Goal: Task Accomplishment & Management: Manage account settings

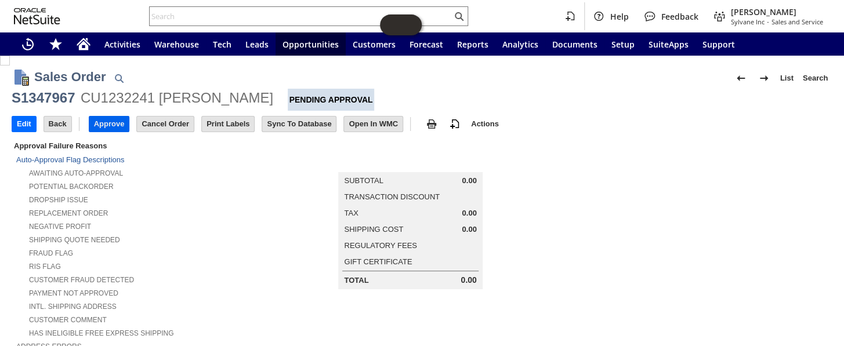
click at [115, 120] on input "Approve" at bounding box center [109, 124] width 40 height 15
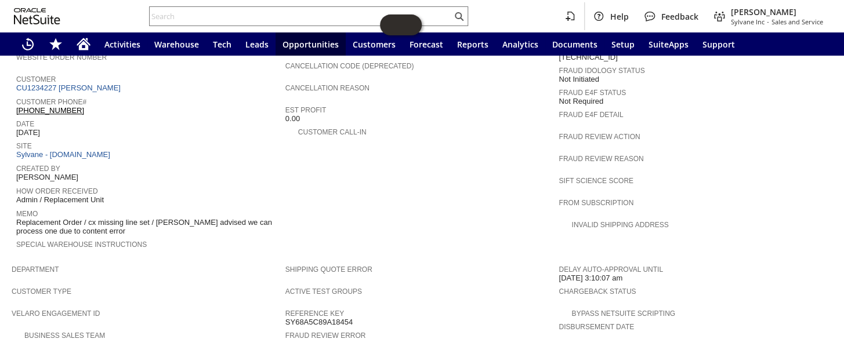
scroll to position [432, 0]
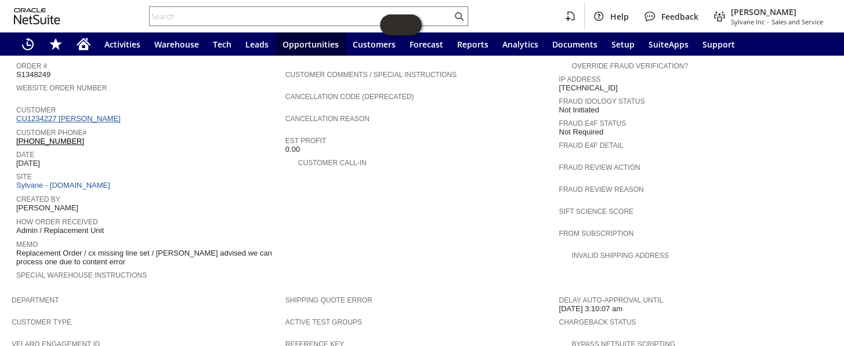
click at [92, 114] on link "CU1234227 Larry Cockrell" at bounding box center [69, 118] width 107 height 9
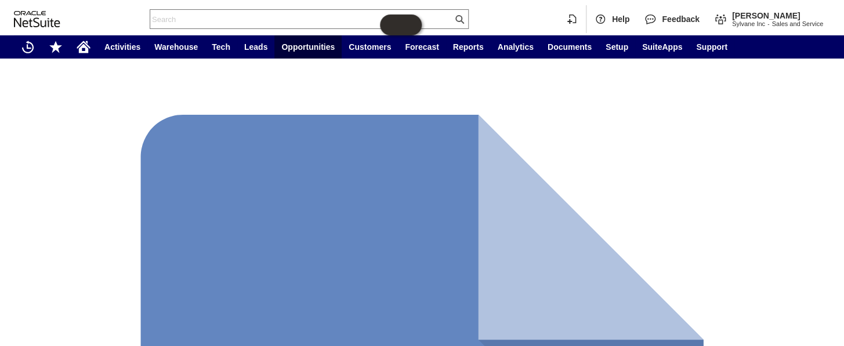
scroll to position [369, 0]
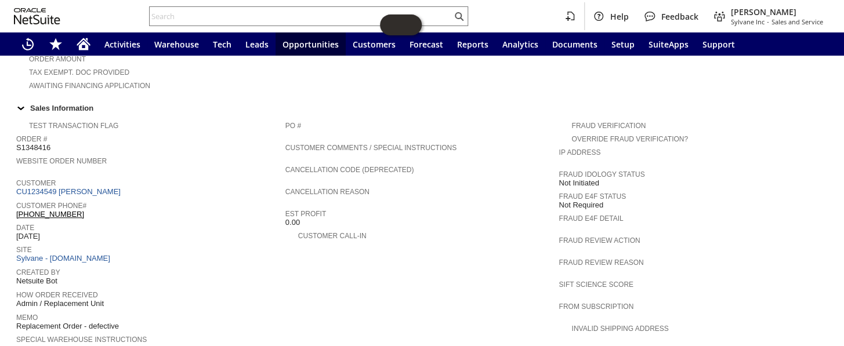
scroll to position [352, 0]
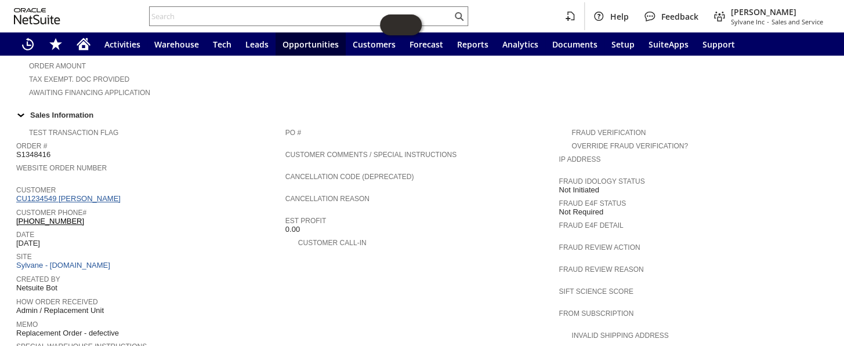
click at [84, 194] on link "CU1234549 Maria Espinoza" at bounding box center [69, 198] width 107 height 9
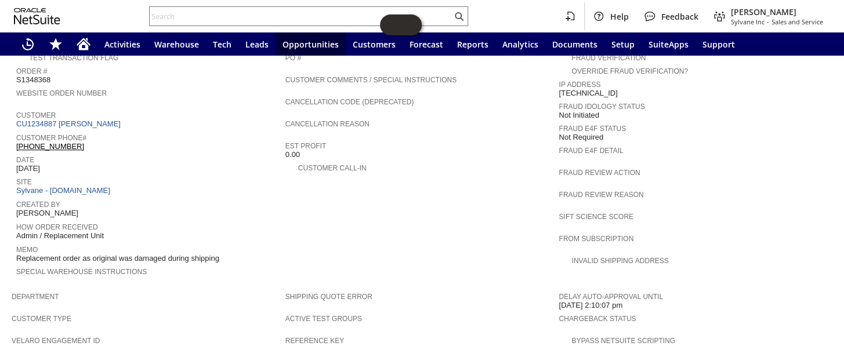
scroll to position [404, 0]
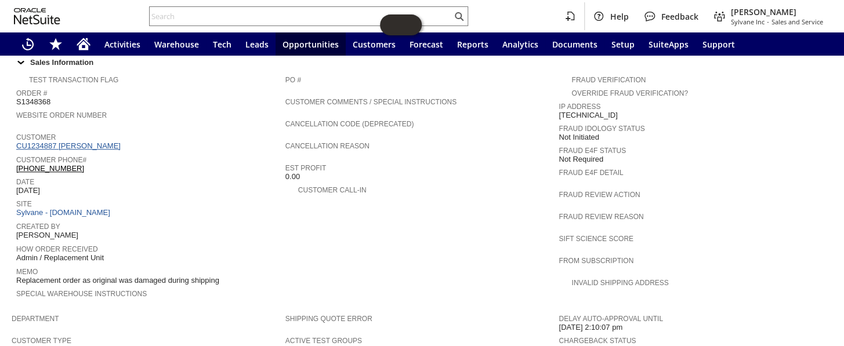
click at [109, 142] on link "CU1234887 Gregory LeMonte" at bounding box center [69, 146] width 107 height 9
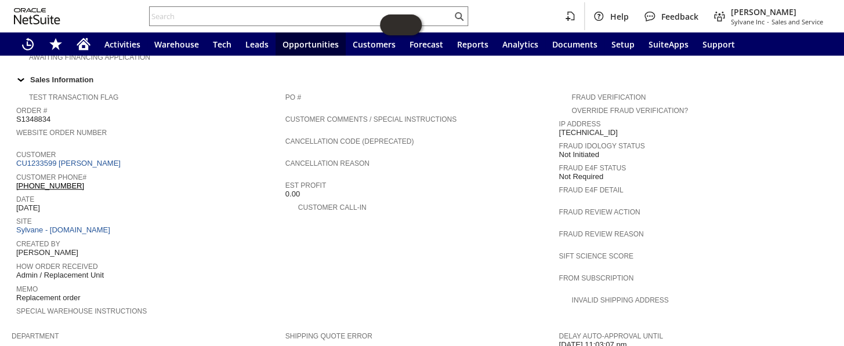
scroll to position [273, 0]
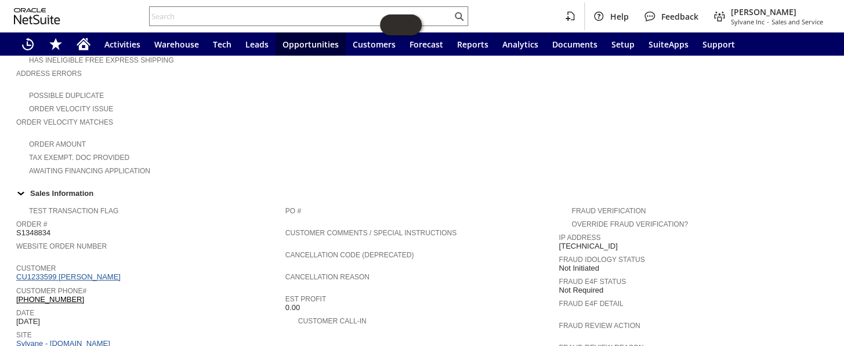
click at [67, 273] on link "CU1233599 Elena M Penny" at bounding box center [69, 277] width 107 height 9
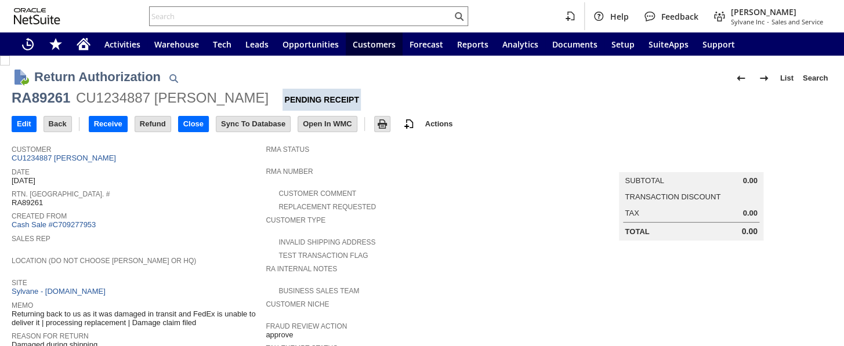
scroll to position [263, 0]
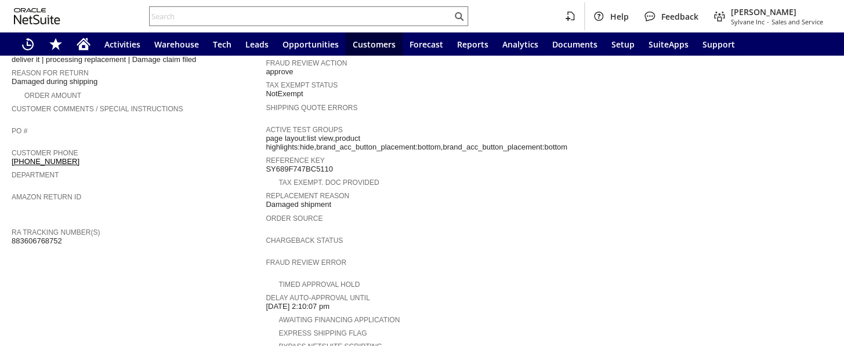
click at [46, 237] on span "883606768752" at bounding box center [37, 241] width 50 height 9
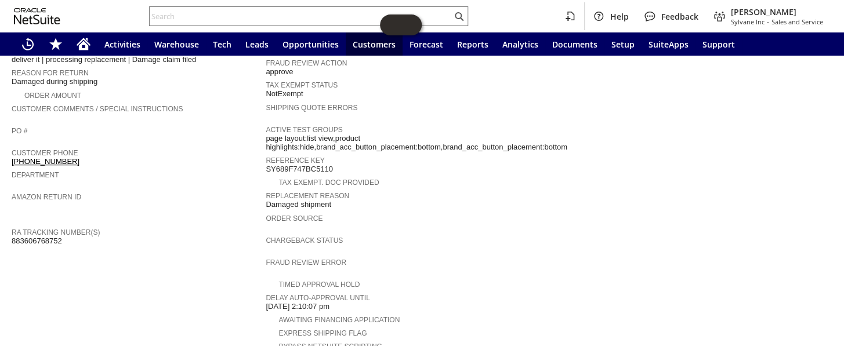
click at [46, 237] on span "883606768752" at bounding box center [37, 241] width 50 height 9
copy span "883606768752"
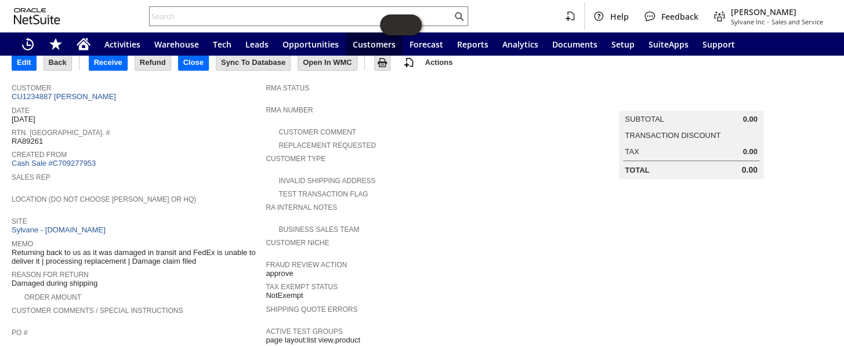
scroll to position [22, 0]
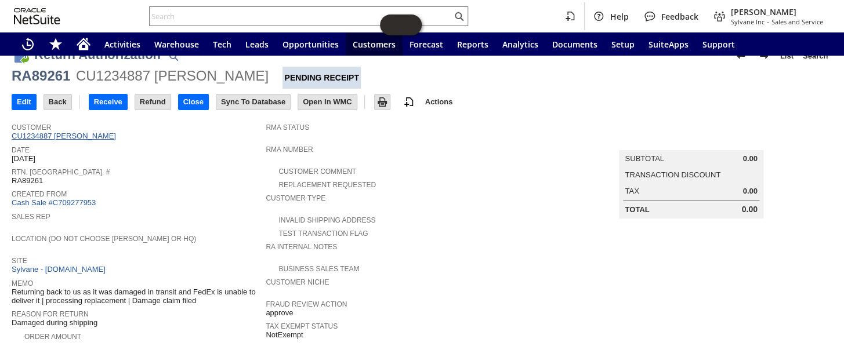
click at [82, 133] on link "CU1234887 Gregory LeMonte" at bounding box center [65, 136] width 107 height 9
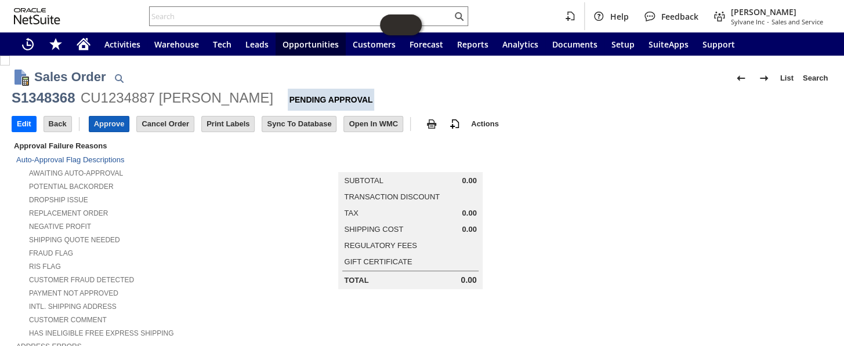
click at [105, 124] on input "Approve" at bounding box center [109, 124] width 40 height 15
click at [113, 127] on input "Approve" at bounding box center [109, 124] width 40 height 15
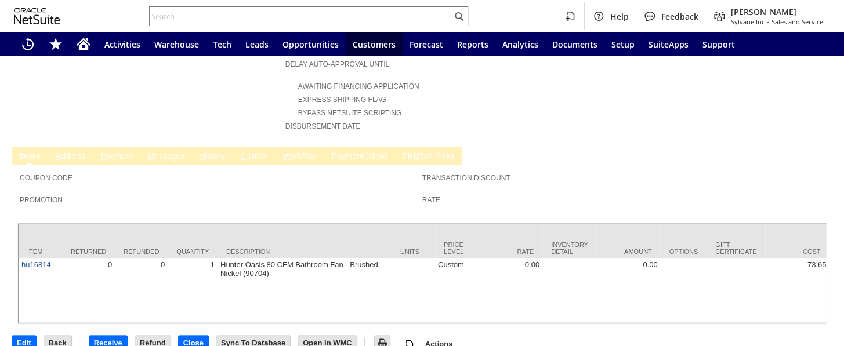
scroll to position [383, 0]
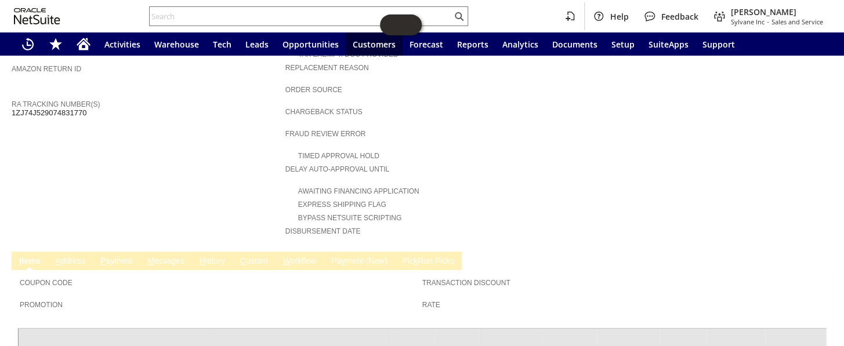
drag, startPoint x: 91, startPoint y: 96, endPoint x: 12, endPoint y: 91, distance: 79.7
click at [12, 97] on div "RA Tracking Number(s) 1ZJ74J529074831770" at bounding box center [146, 107] width 268 height 21
copy span "1ZJ74J529074831770"
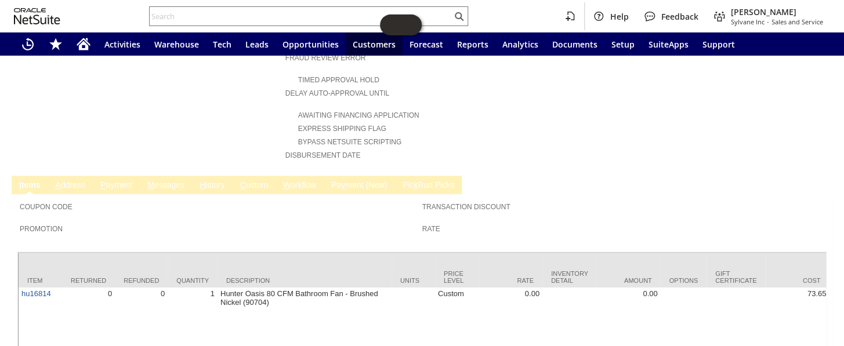
scroll to position [488, 0]
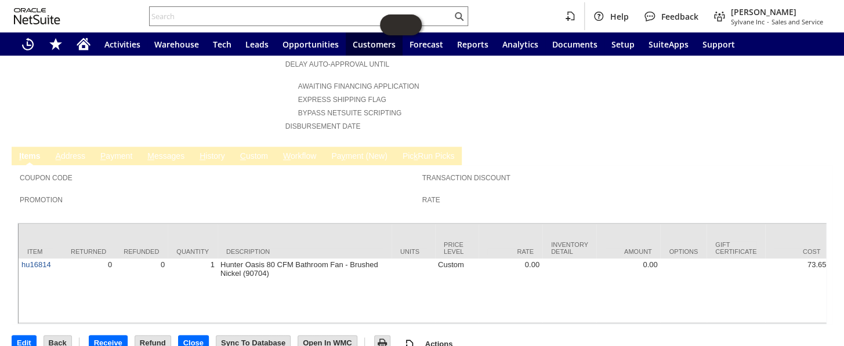
click at [257, 151] on link "C ustom" at bounding box center [254, 156] width 34 height 11
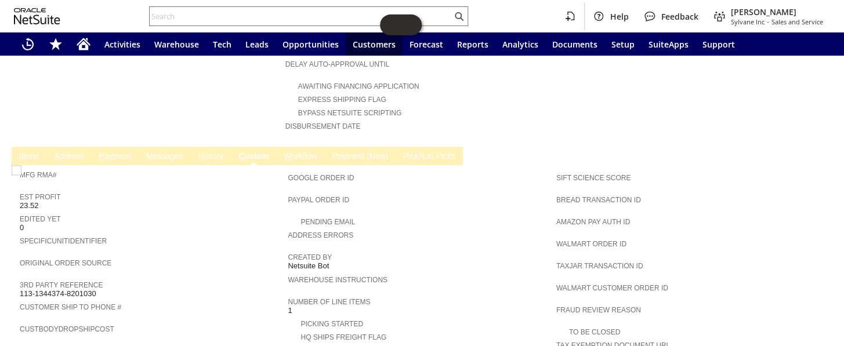
scroll to position [0, 0]
drag, startPoint x: 97, startPoint y: 260, endPoint x: 21, endPoint y: 264, distance: 76.7
click at [21, 278] on div "3rd Party Reference 113-1344374-8201030" at bounding box center [151, 288] width 262 height 21
copy span "113-1344374-8201030"
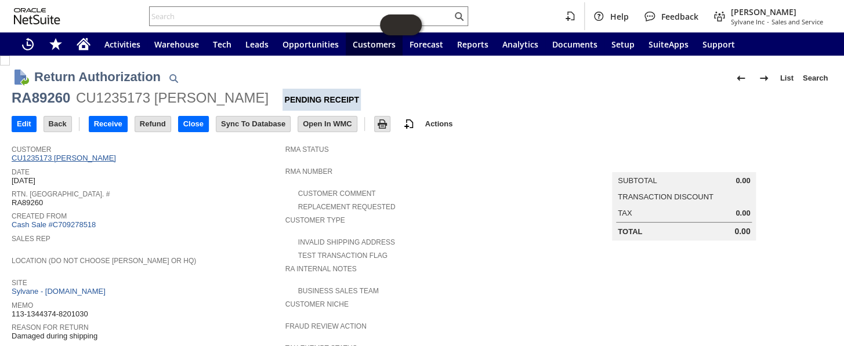
click at [97, 158] on link "CU1235173 [PERSON_NAME]" at bounding box center [65, 158] width 107 height 9
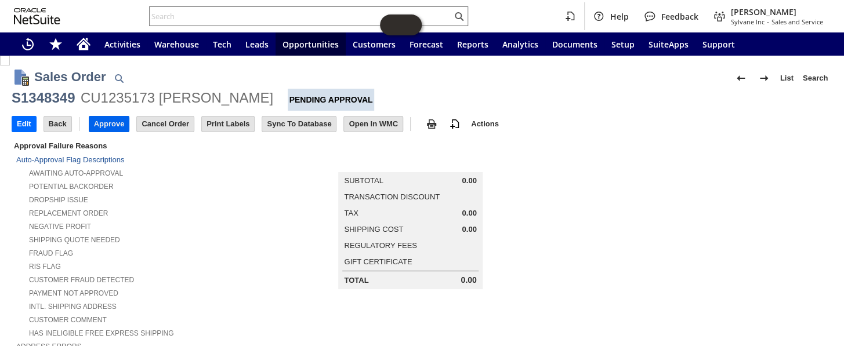
click at [106, 119] on input "Approve" at bounding box center [109, 124] width 40 height 15
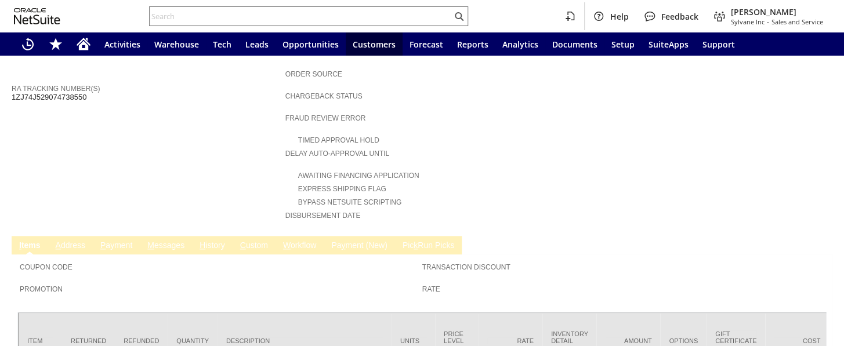
scroll to position [316, 0]
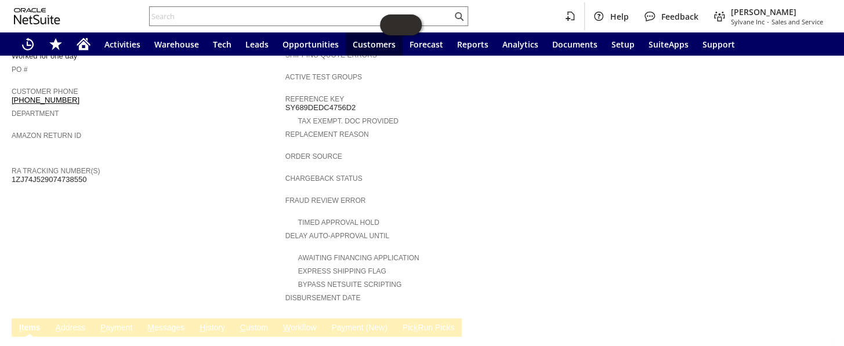
drag, startPoint x: 91, startPoint y: 159, endPoint x: 13, endPoint y: 162, distance: 78.4
click at [13, 164] on div "RA Tracking Number(s) 1ZJ74J529074738550" at bounding box center [146, 174] width 268 height 21
copy span "1ZJ74J529074738550"
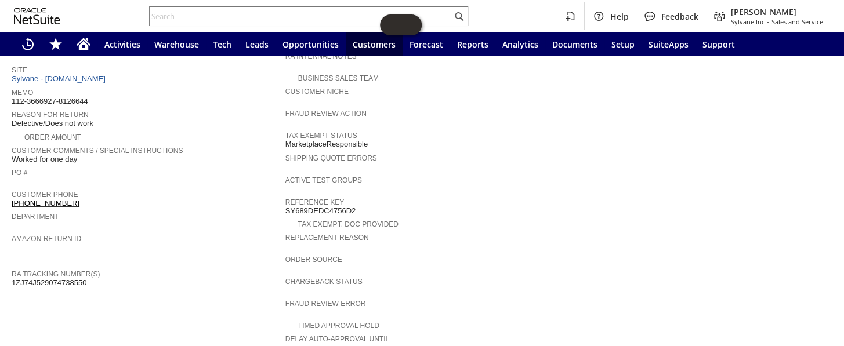
scroll to position [211, 0]
drag, startPoint x: 94, startPoint y: 91, endPoint x: 13, endPoint y: 95, distance: 81.3
click at [13, 95] on div "Memo 112-3666927-8126644" at bounding box center [146, 98] width 268 height 21
copy span "112-3666927-8126644"
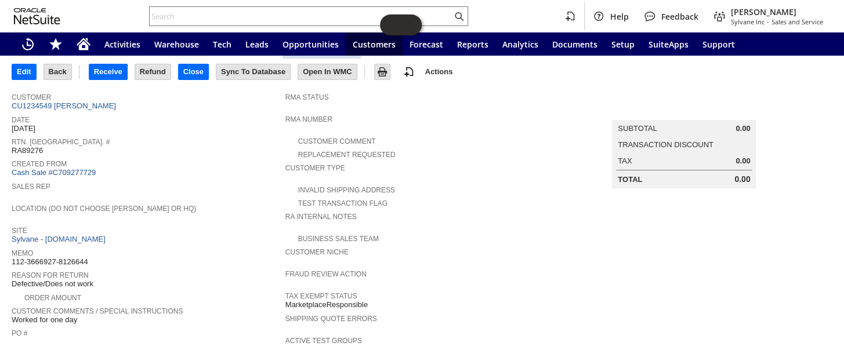
scroll to position [0, 0]
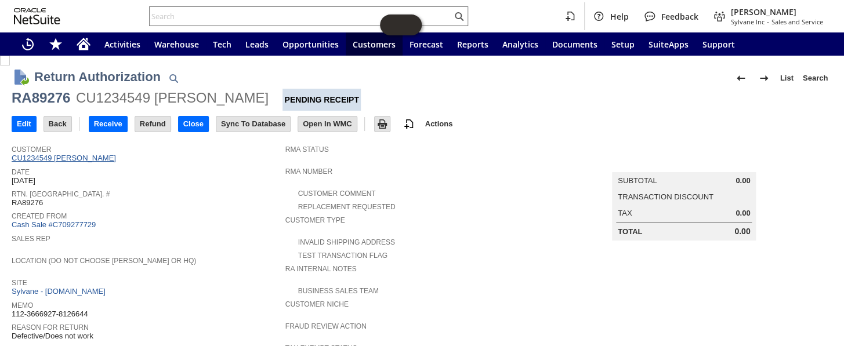
click at [83, 158] on link "CU1234549 Maria Espinoza" at bounding box center [65, 158] width 107 height 9
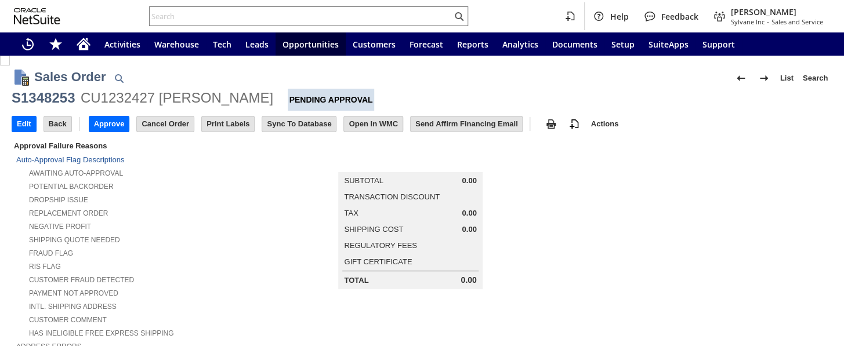
scroll to position [475, 0]
click at [110, 127] on input "Approve" at bounding box center [109, 124] width 40 height 15
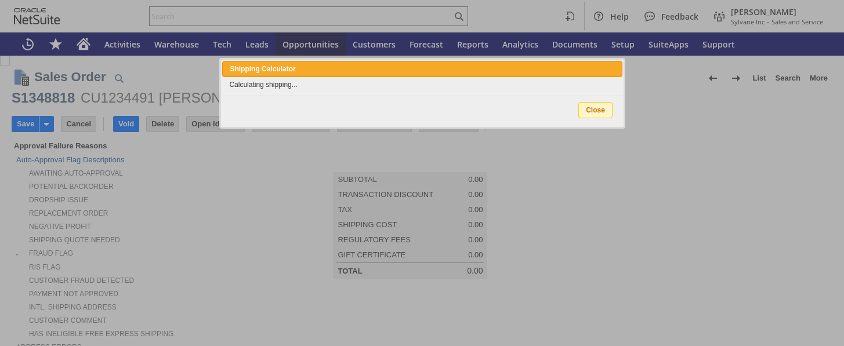
type input "Intelligent Recommendations ⁰"
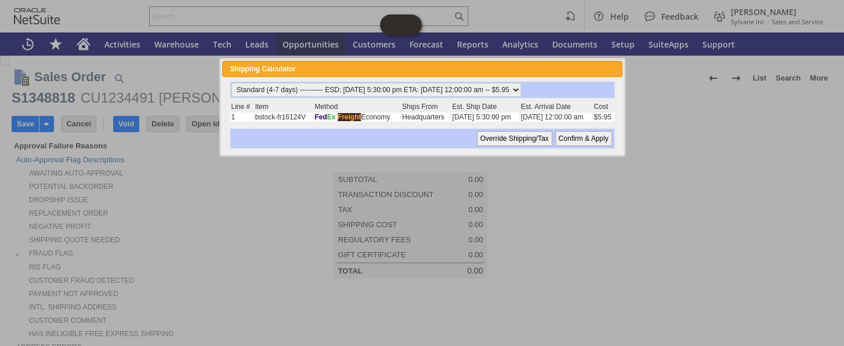
click at [574, 135] on input "Confirm & Apply" at bounding box center [583, 138] width 57 height 15
type input "Add"
type input "Copy Previous"
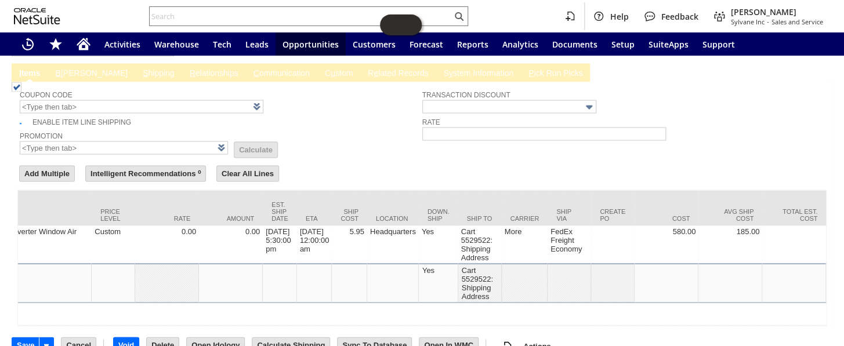
scroll to position [0, 667]
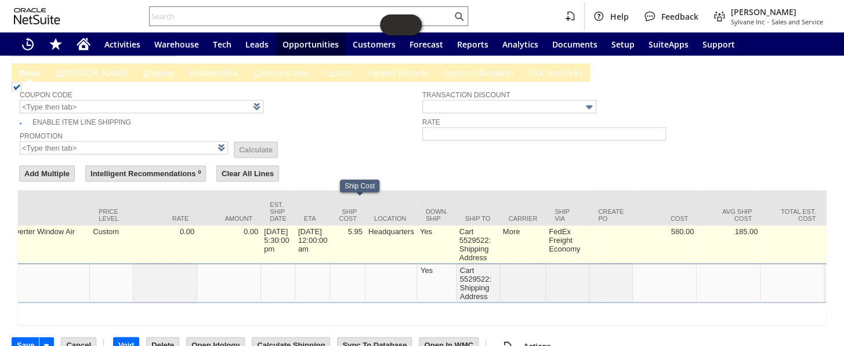
click at [363, 226] on td "5.95" at bounding box center [347, 245] width 35 height 38
type input "5.95"
type input "bstock-fr16124V"
type input "OK"
type input "Make Copy"
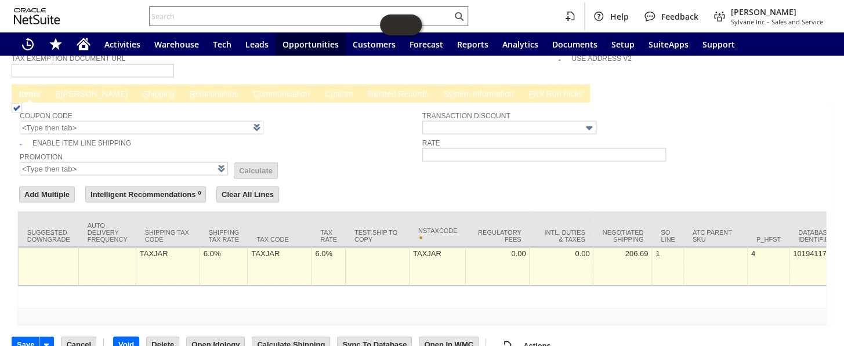
scroll to position [0, 2230]
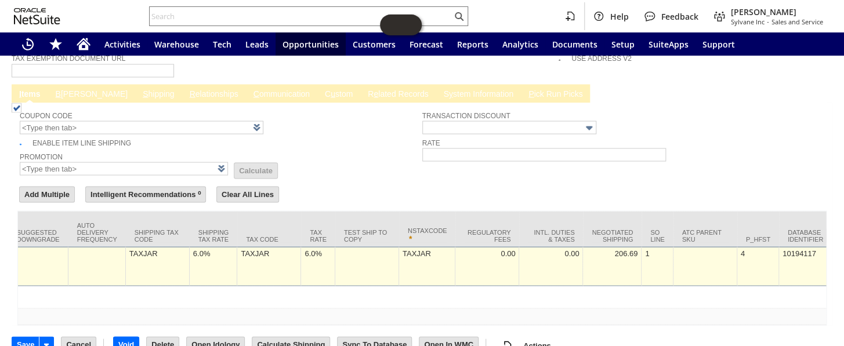
type input "0"
click at [195, 248] on div "6.0%" at bounding box center [214, 253] width 42 height 10
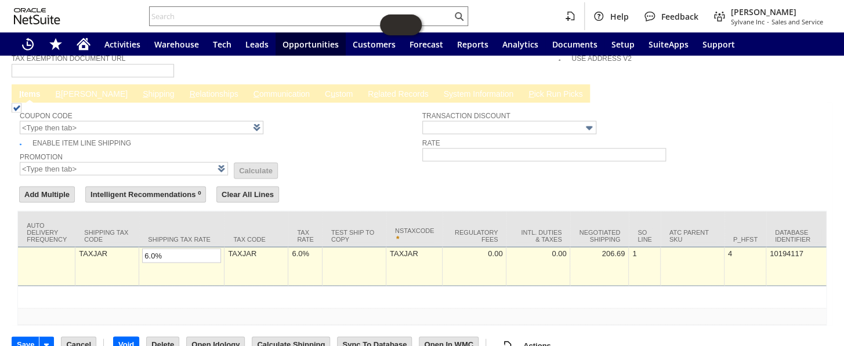
scroll to position [0, 2227]
type input "0.0%"
click at [294, 248] on div "6.0%" at bounding box center [308, 253] width 28 height 10
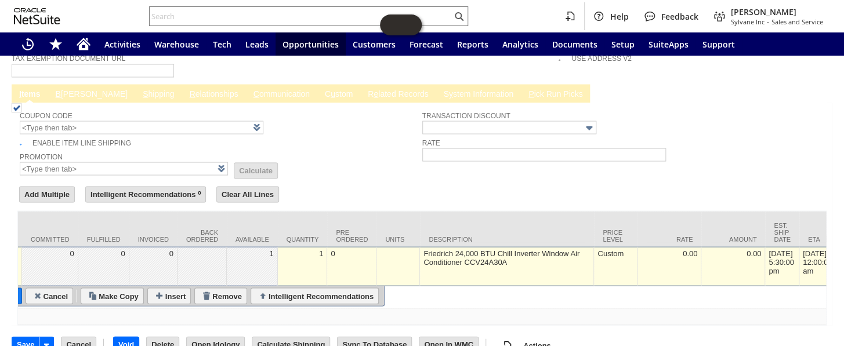
scroll to position [0, 0]
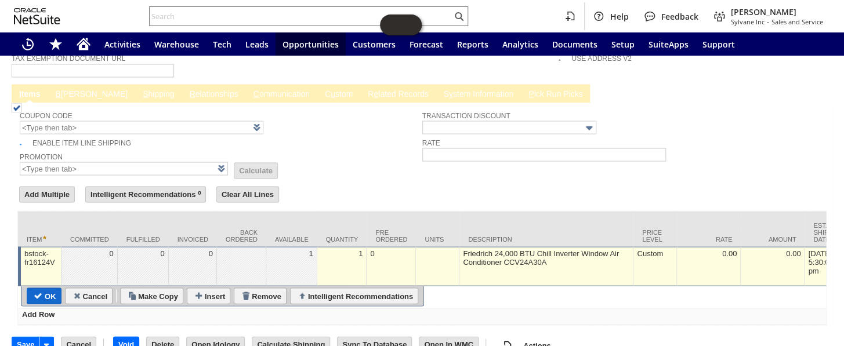
type input "0.0%"
click at [44, 288] on input "OK" at bounding box center [44, 295] width 34 height 15
type input "Add"
type input "Copy Previous"
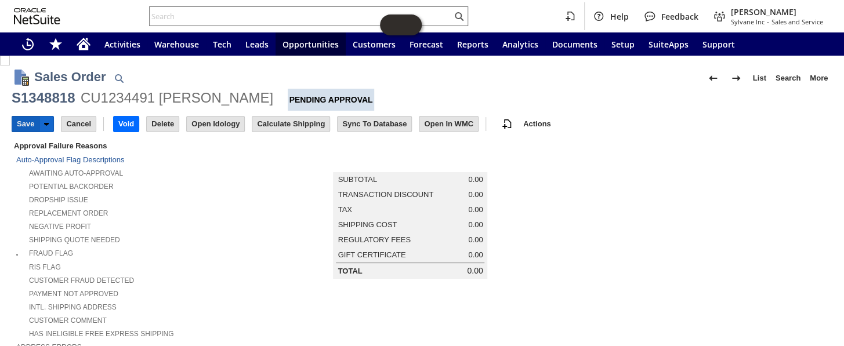
click at [20, 123] on input "Save" at bounding box center [25, 124] width 27 height 15
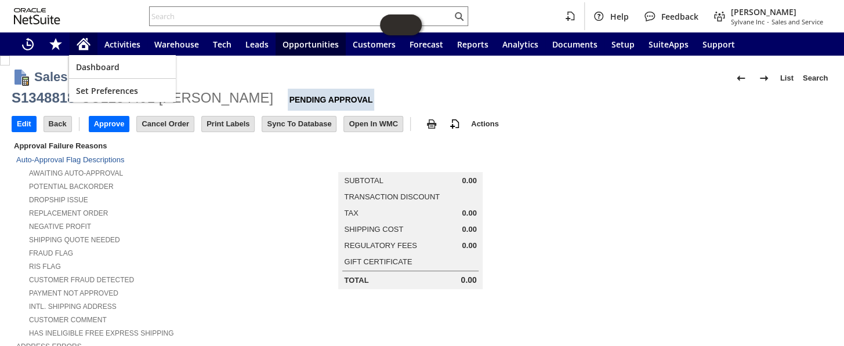
click at [92, 46] on div "Home" at bounding box center [84, 43] width 28 height 23
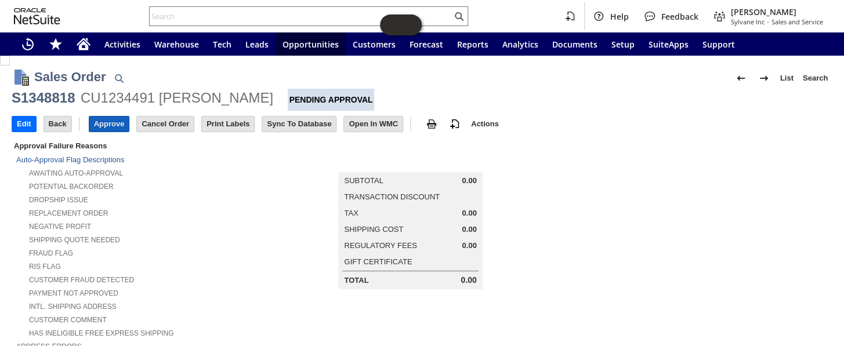
click at [110, 117] on input "Approve" at bounding box center [109, 124] width 40 height 15
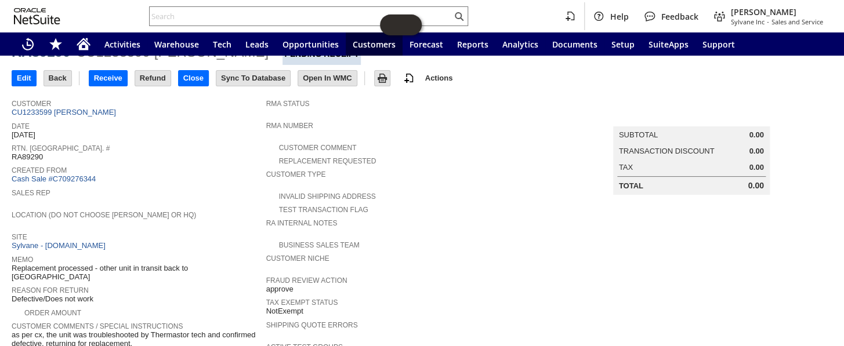
scroll to position [41, 0]
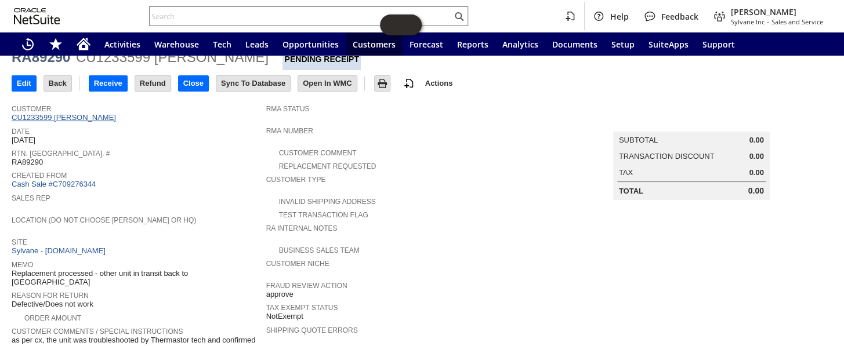
click at [90, 121] on link "CU1233599 [PERSON_NAME]" at bounding box center [65, 117] width 107 height 9
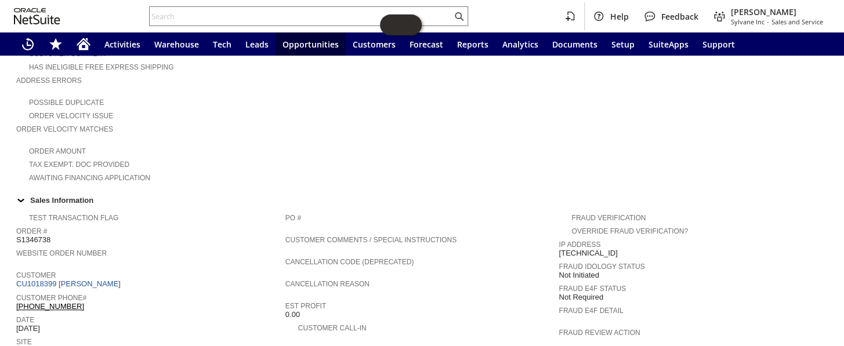
scroll to position [422, 0]
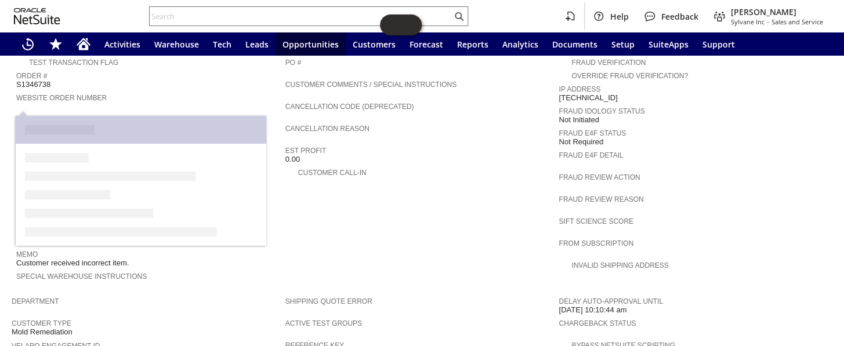
click at [95, 124] on link "CU1018399 John R Batson" at bounding box center [69, 128] width 107 height 9
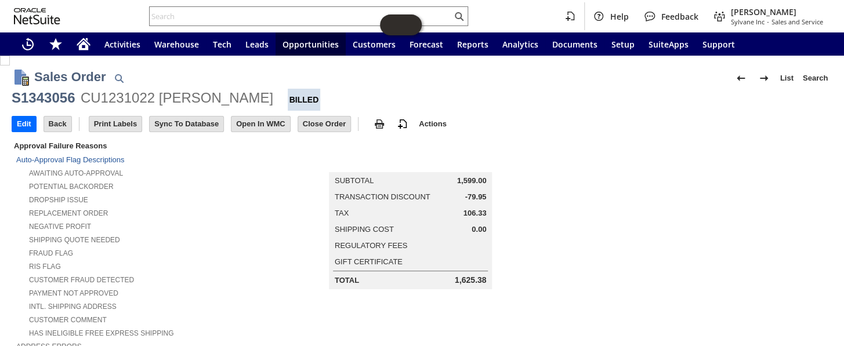
drag, startPoint x: 319, startPoint y: 156, endPoint x: 301, endPoint y: 254, distance: 99.1
click at [299, 248] on td "Summary Subtotal 1,599.00 Transaction Discount -79.95 Tax 106.33 Shipping Cost …" at bounding box center [422, 214] width 310 height 150
click at [205, 14] on input "text" at bounding box center [301, 16] width 302 height 14
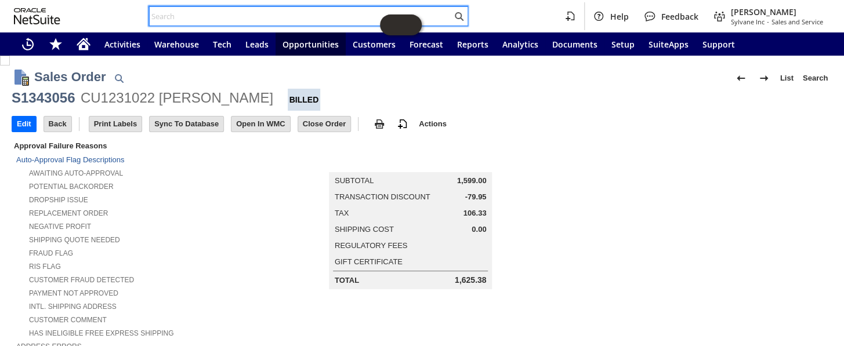
paste input "S1347214"
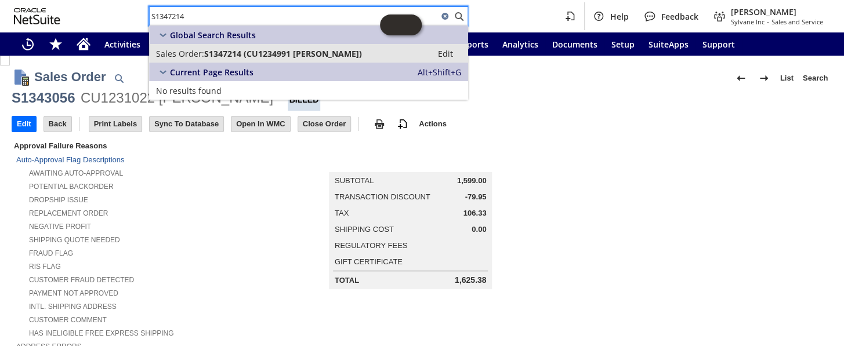
type input "S1347214"
click at [240, 48] on span "S1347214 (CU1234991 Dina Winkler)" at bounding box center [283, 53] width 158 height 11
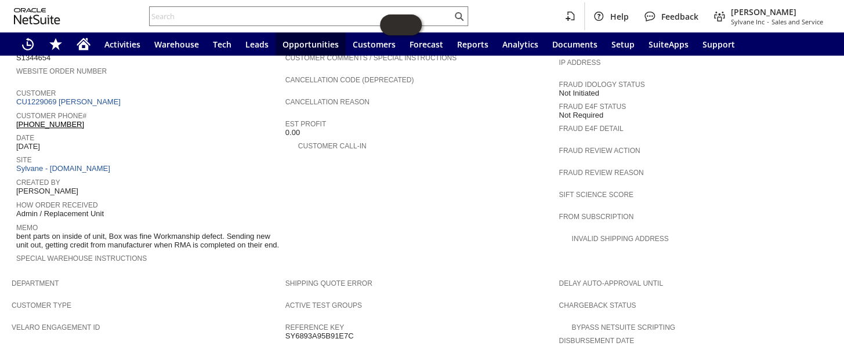
scroll to position [396, 0]
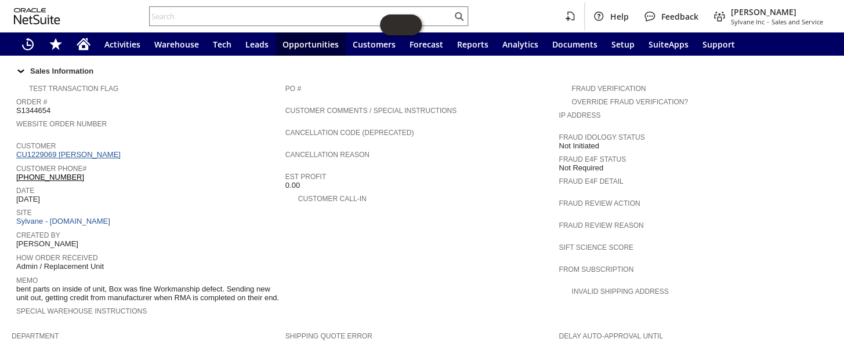
click at [81, 150] on link "CU1229069 [PERSON_NAME]" at bounding box center [69, 154] width 107 height 9
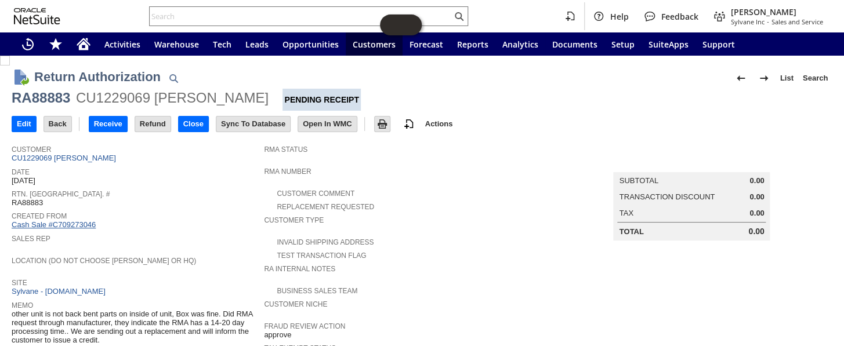
click at [80, 221] on link "Cash Sale #C709273046" at bounding box center [54, 225] width 84 height 9
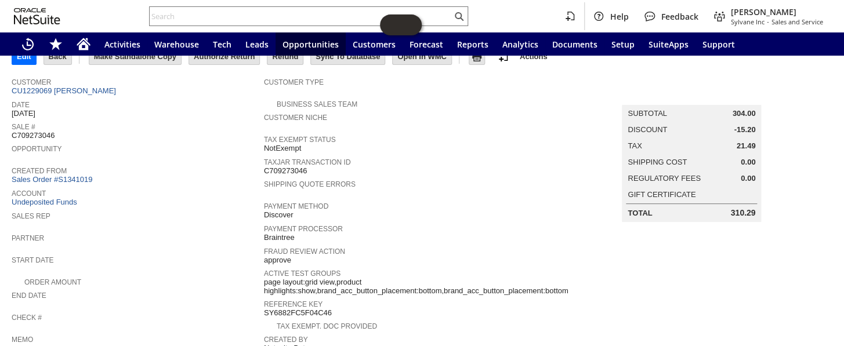
scroll to position [66, 0]
click at [68, 94] on link "CU1229069 [PERSON_NAME]" at bounding box center [65, 92] width 107 height 9
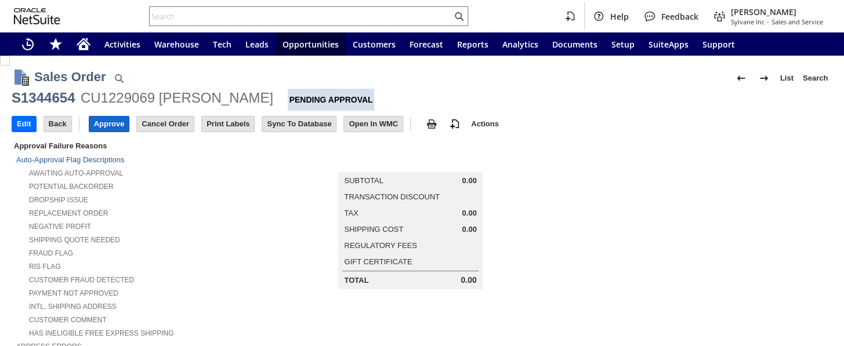
click at [116, 125] on input "Approve" at bounding box center [109, 124] width 40 height 15
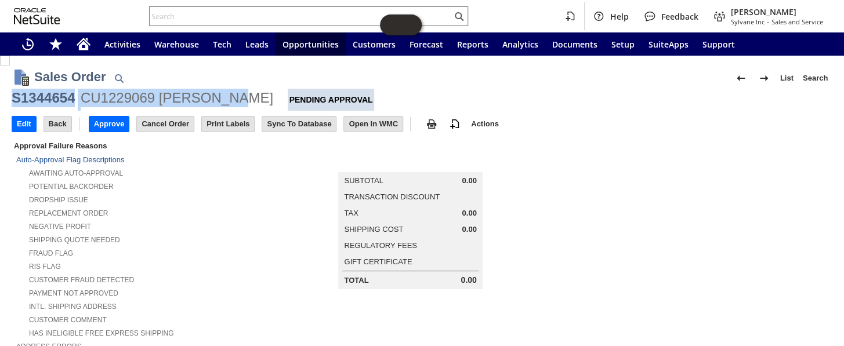
drag, startPoint x: 230, startPoint y: 100, endPoint x: 8, endPoint y: 94, distance: 222.9
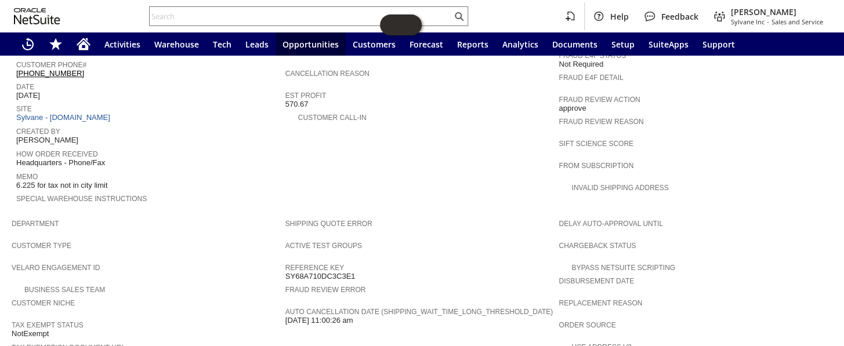
scroll to position [369, 0]
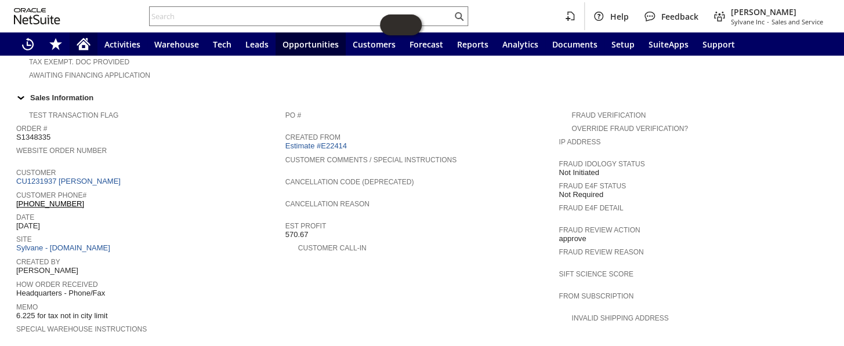
click at [83, 49] on icon "Home" at bounding box center [83, 45] width 9 height 9
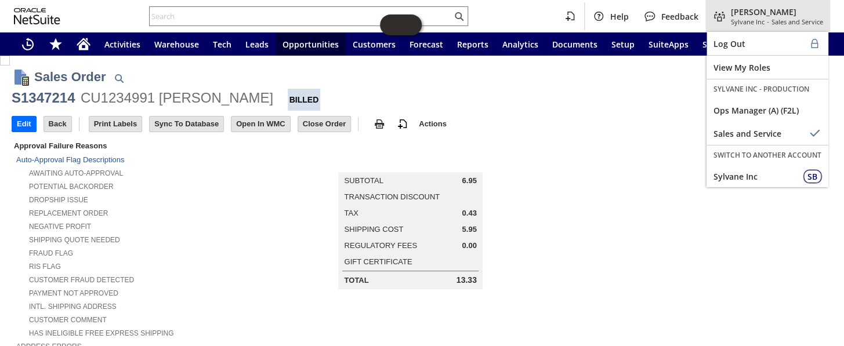
click at [747, 11] on span "[PERSON_NAME]" at bounding box center [777, 11] width 92 height 11
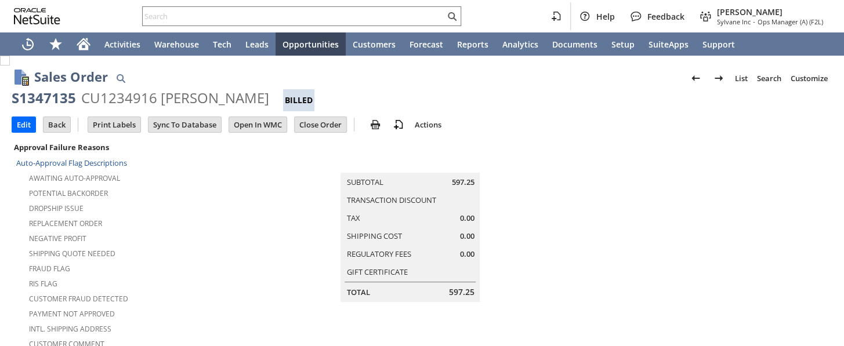
scroll to position [527, 0]
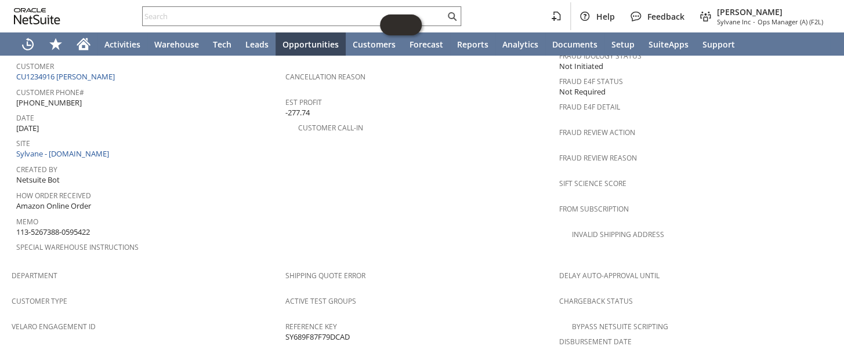
click at [16, 84] on div "Customer Phone# (602) 671-6610 X23114" at bounding box center [147, 96] width 263 height 24
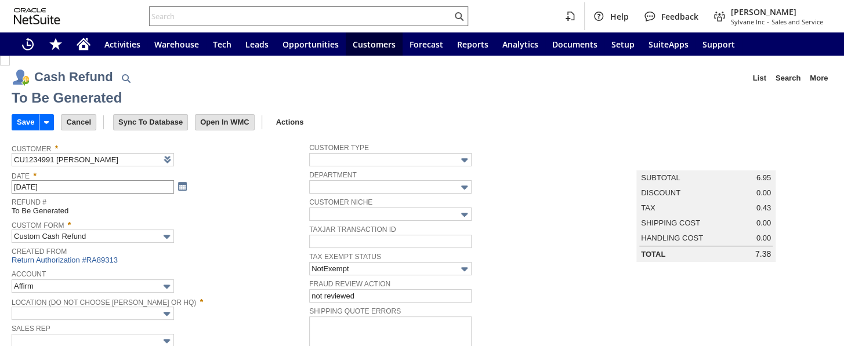
type input "Undeposited Funds"
type input "Headquarters : Head...s : Pending Testing"
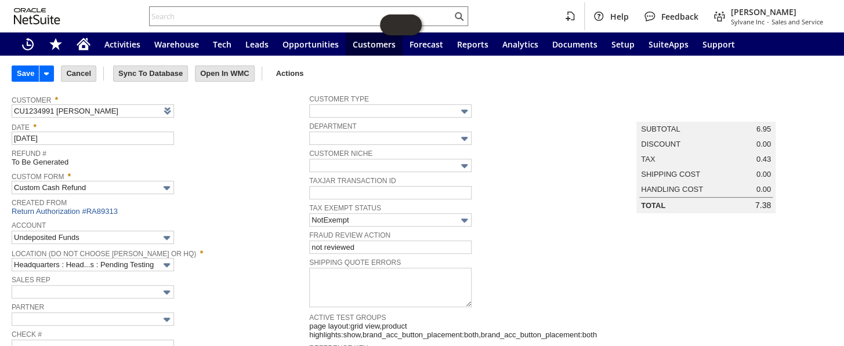
scroll to position [41, 0]
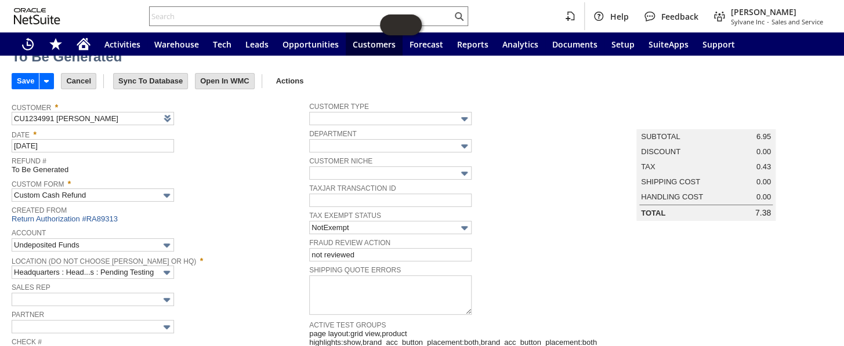
click at [16, 70] on td "Save" at bounding box center [36, 80] width 49 height 21
click at [20, 81] on input "Save" at bounding box center [25, 81] width 27 height 15
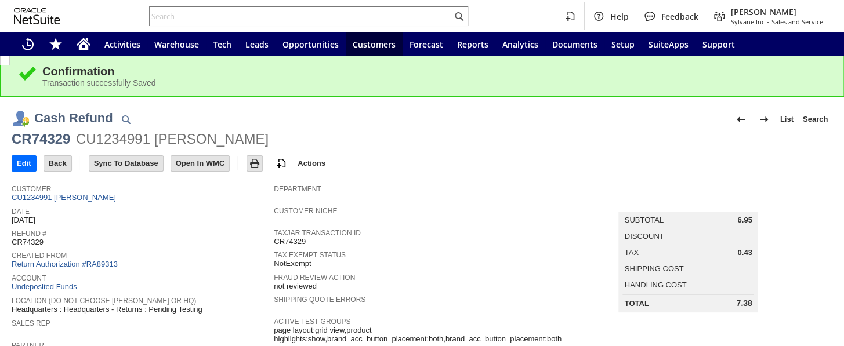
scroll to position [52, 0]
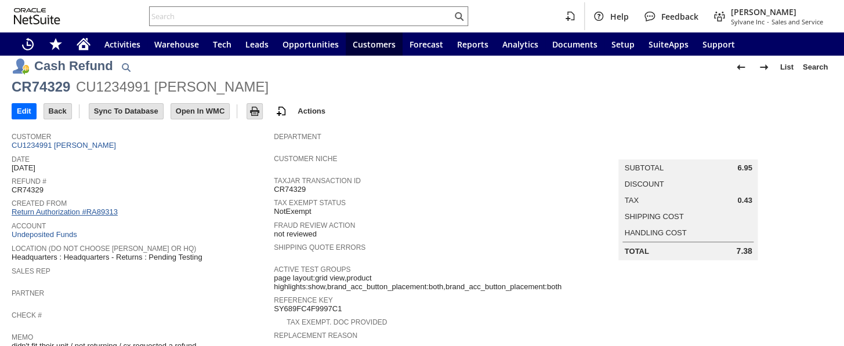
click at [103, 208] on link "Return Authorization #RA89313" at bounding box center [65, 212] width 106 height 9
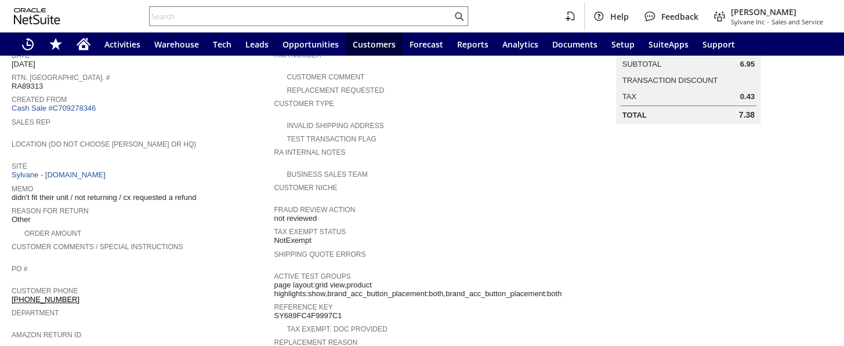
scroll to position [52, 0]
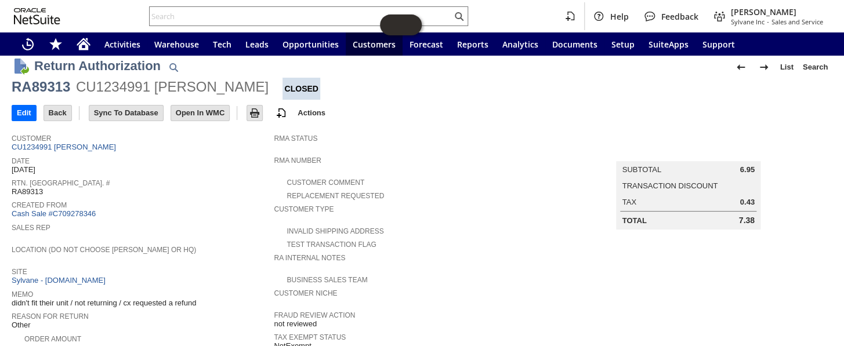
click at [404, 127] on div "Edit Back New Print Email Show Activity" at bounding box center [422, 114] width 821 height 28
click at [86, 45] on icon "Home" at bounding box center [83, 45] width 9 height 9
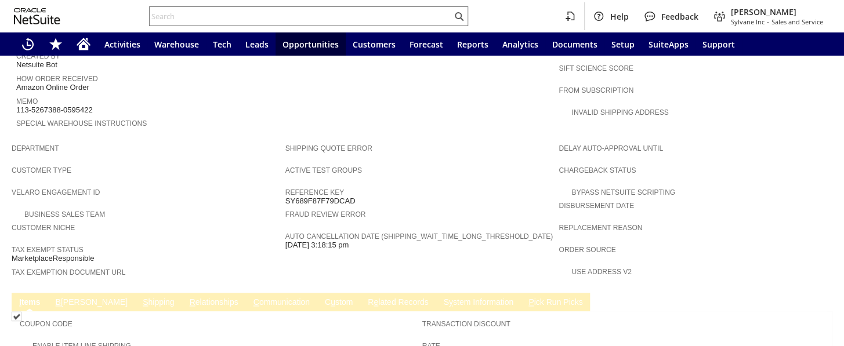
scroll to position [633, 0]
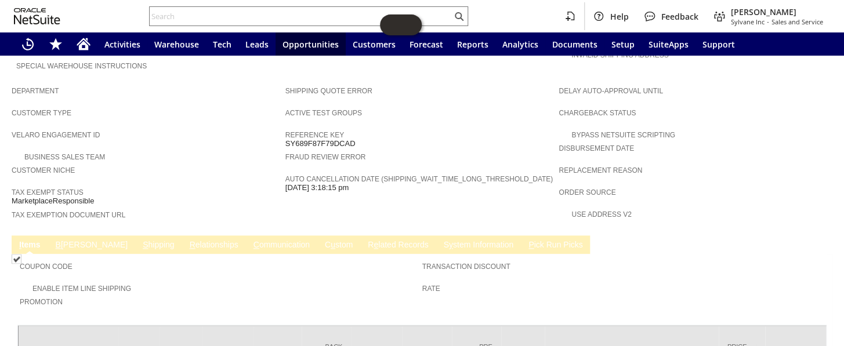
click at [251, 240] on link "C ommunication" at bounding box center [282, 245] width 62 height 11
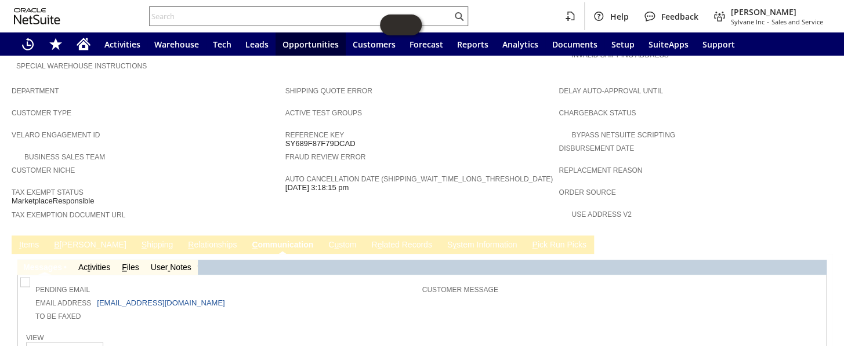
scroll to position [0, 0]
drag, startPoint x: 272, startPoint y: 261, endPoint x: 97, endPoint y: 264, distance: 174.1
click at [97, 296] on td "Email Address 464byzn1pkcqgyw@marketplace.amazon.com" at bounding box center [223, 302] width 400 height 13
copy link "464byzn1pkcqgyw@marketplace.amazon.com"
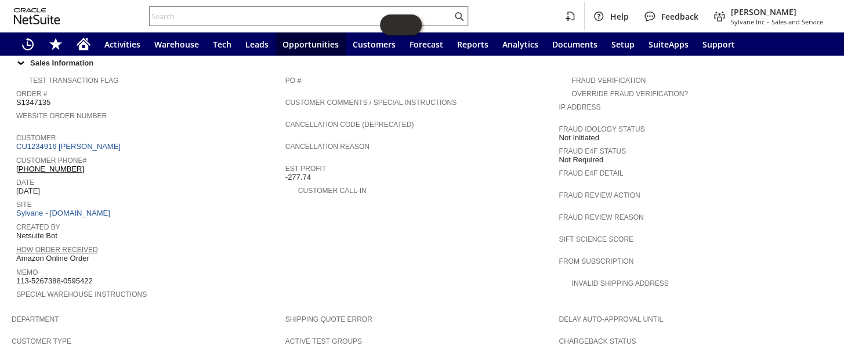
scroll to position [369, 0]
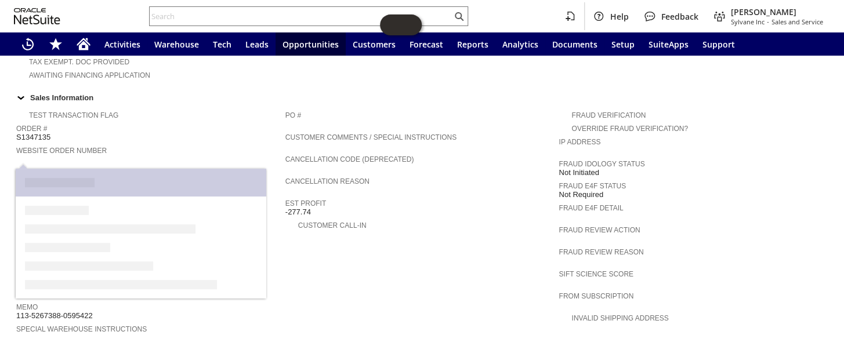
click at [73, 177] on link "CU1234916 Ryan Herst" at bounding box center [69, 181] width 107 height 9
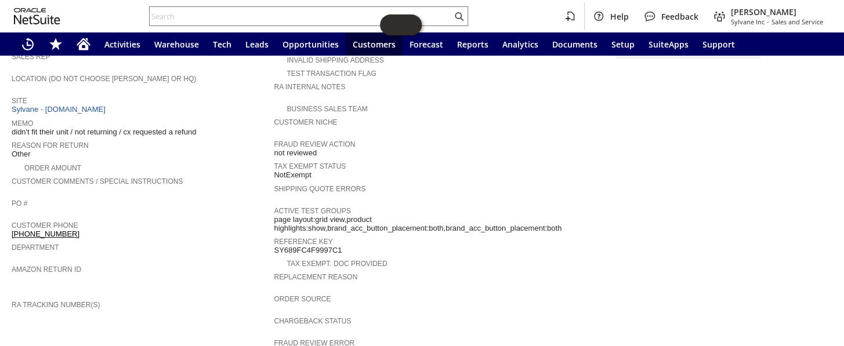
scroll to position [49, 0]
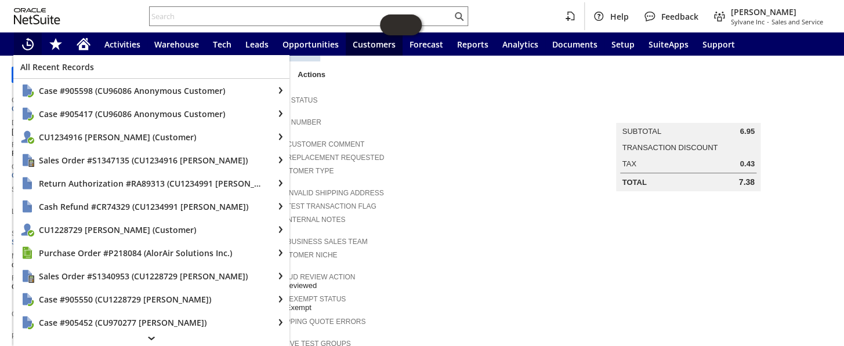
click at [26, 38] on icon "Recent Records" at bounding box center [28, 44] width 14 height 14
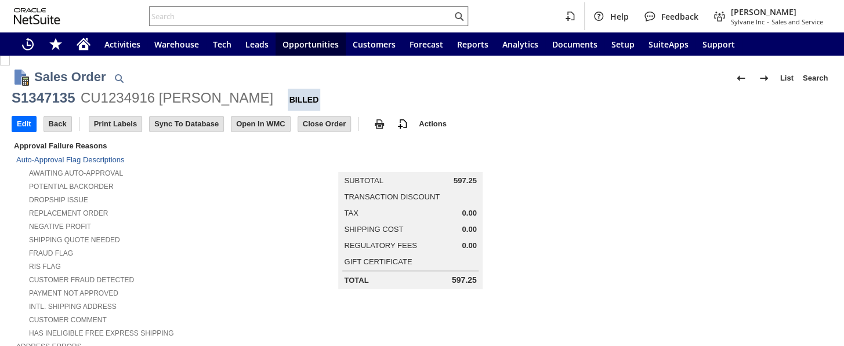
scroll to position [369, 0]
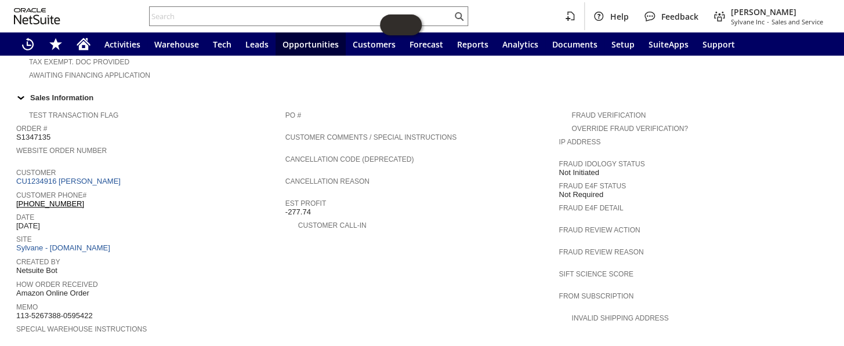
drag, startPoint x: 52, startPoint y: 285, endPoint x: 16, endPoint y: 287, distance: 36.0
click at [16, 300] on div "Memo 113-5267388-0595422" at bounding box center [147, 310] width 263 height 21
click at [178, 17] on input "text" at bounding box center [301, 16] width 302 height 14
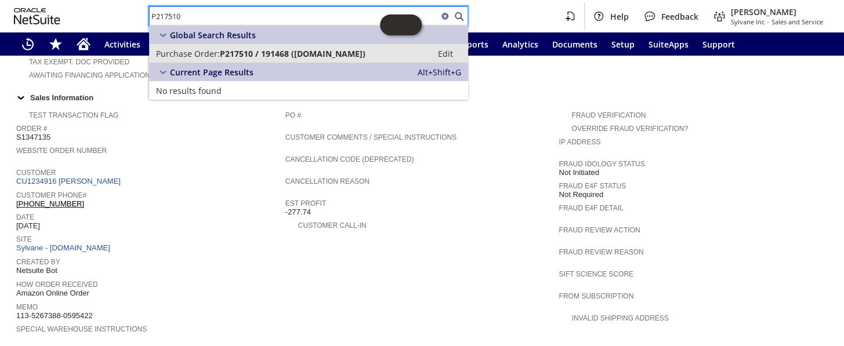
type input "P217510"
click at [244, 55] on span "P217510 / 191468 (Mr.Cool)" at bounding box center [293, 53] width 146 height 11
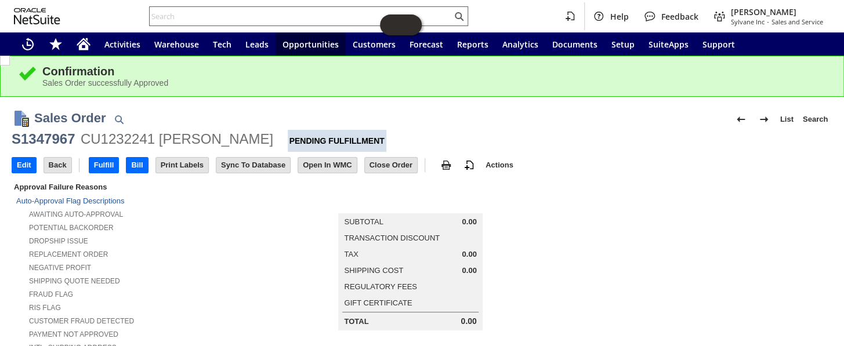
click at [195, 12] on input "text" at bounding box center [301, 16] width 302 height 14
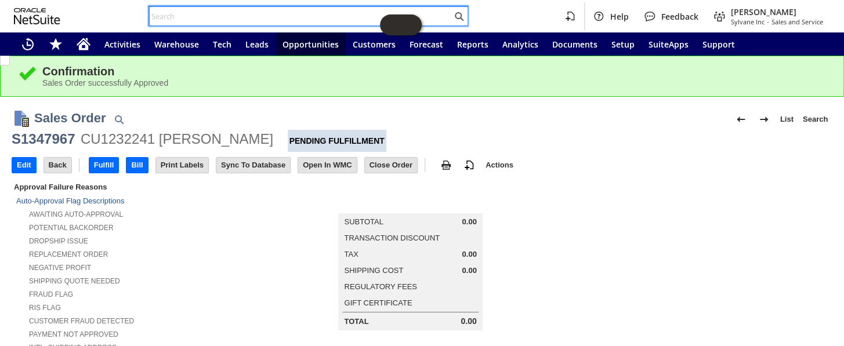
paste input "SY68A8CA6832B1D"
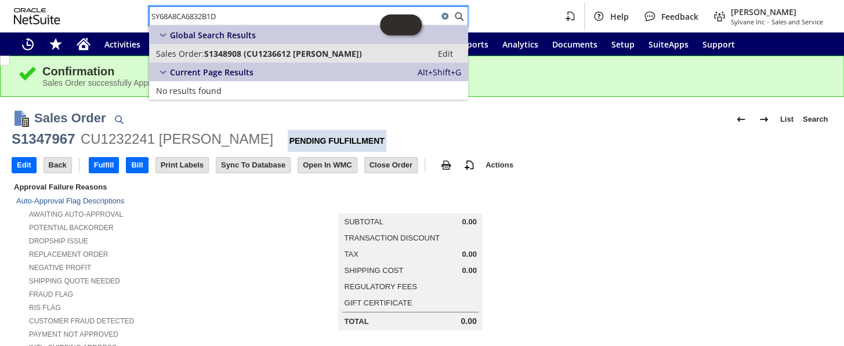
type input "SY68A8CA6832B1D"
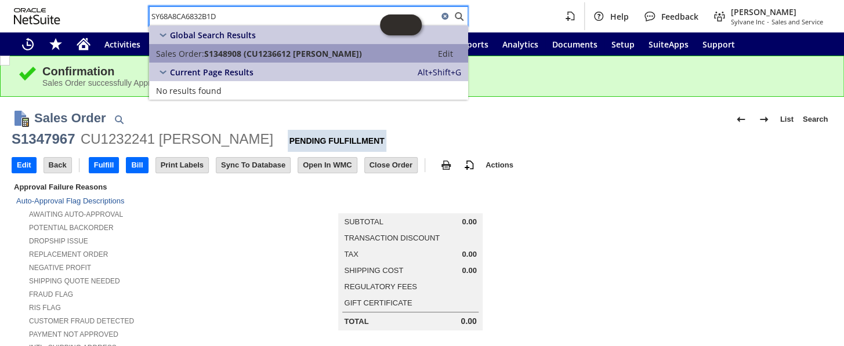
click at [248, 56] on span "S1348908 (CU1236612 Anita Petti)" at bounding box center [283, 53] width 158 height 11
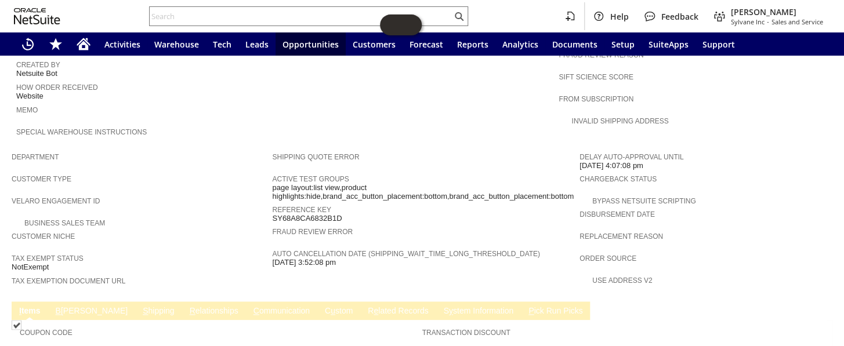
scroll to position [685, 0]
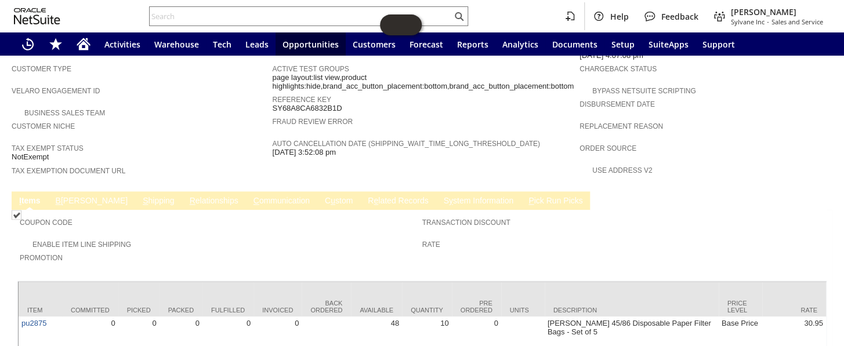
click at [60, 196] on link "B illing" at bounding box center [92, 201] width 78 height 11
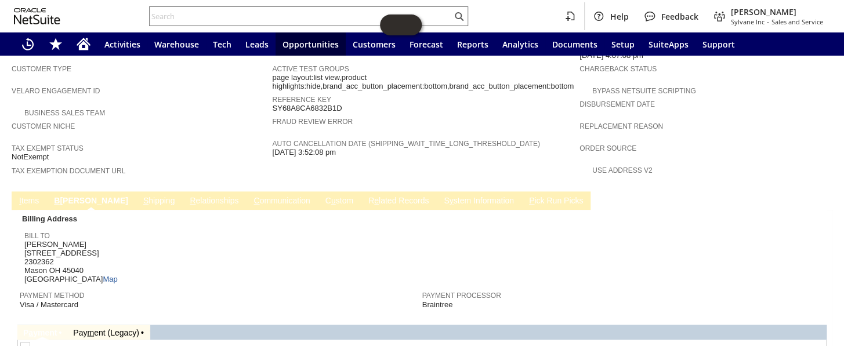
click at [140, 196] on link "S hipping" at bounding box center [159, 201] width 38 height 11
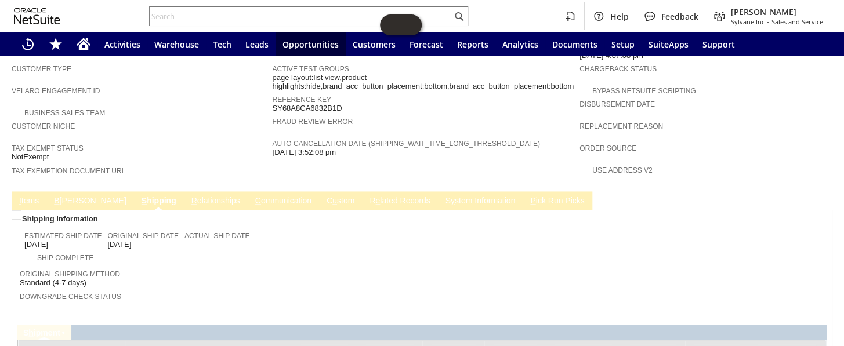
click at [74, 196] on link "B illing" at bounding box center [90, 201] width 78 height 11
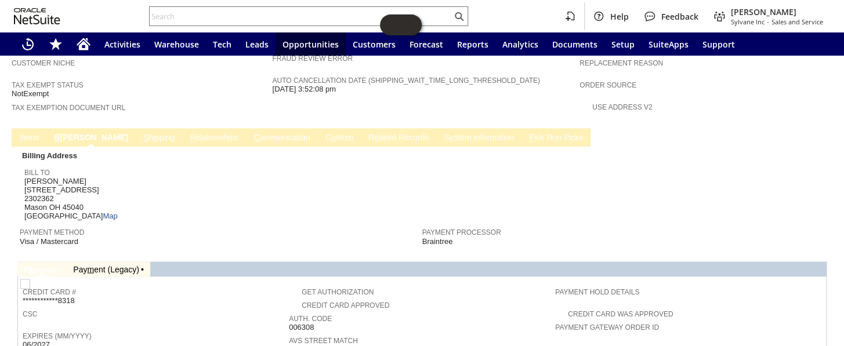
scroll to position [749, 0]
click at [251, 133] on link "C ommunication" at bounding box center [282, 138] width 62 height 11
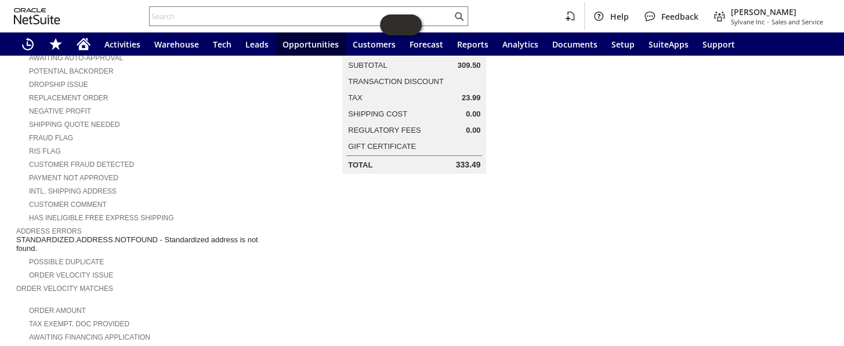
scroll to position [32, 0]
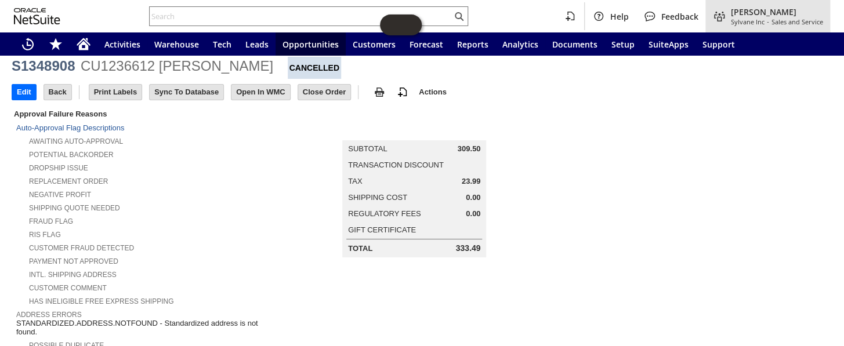
click at [755, 15] on span "[PERSON_NAME]" at bounding box center [777, 11] width 92 height 11
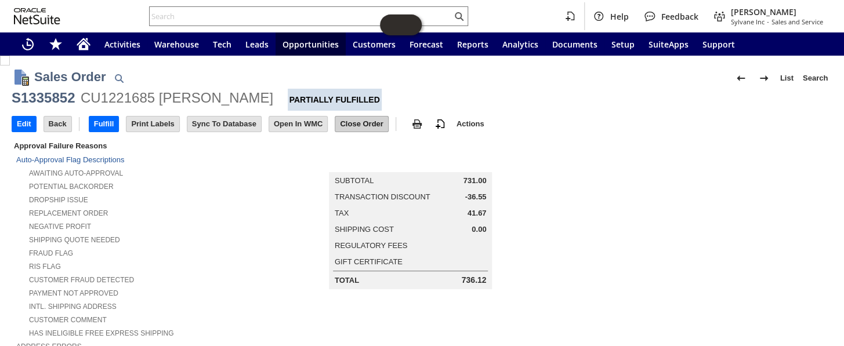
click at [364, 117] on input "Close Order" at bounding box center [361, 124] width 52 height 15
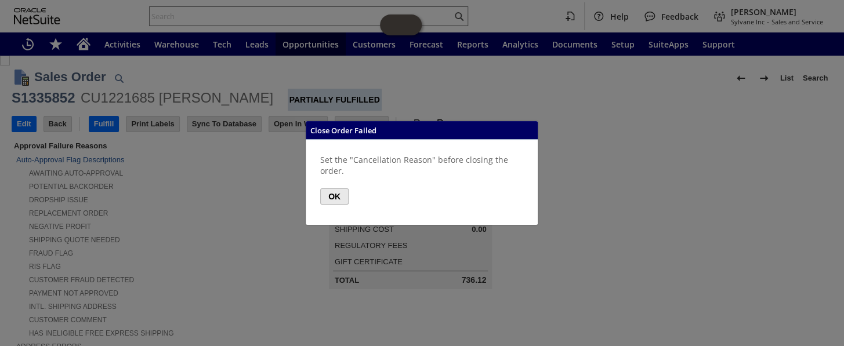
drag, startPoint x: 331, startPoint y: 197, endPoint x: 308, endPoint y: 194, distance: 23.5
click at [330, 197] on button "OK" at bounding box center [334, 197] width 28 height 16
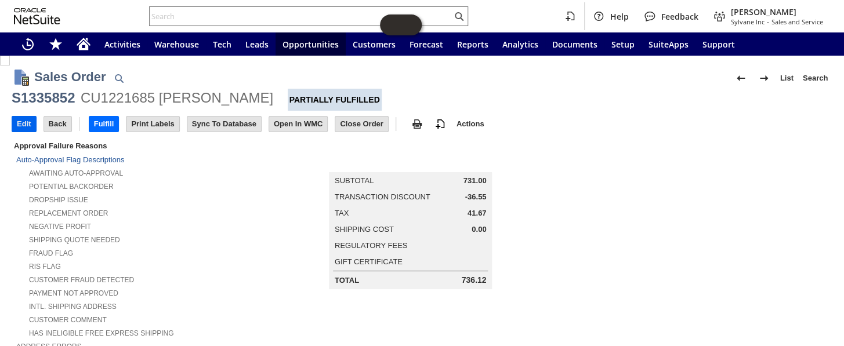
click at [24, 126] on input "Edit" at bounding box center [24, 124] width 24 height 15
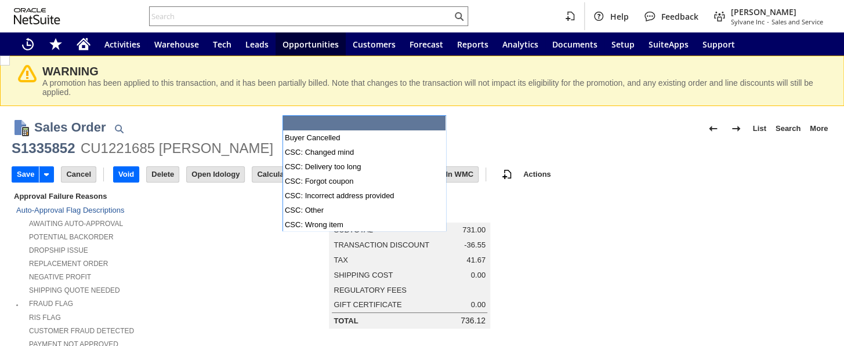
type input "Intelligent Recommendations¹⁰"
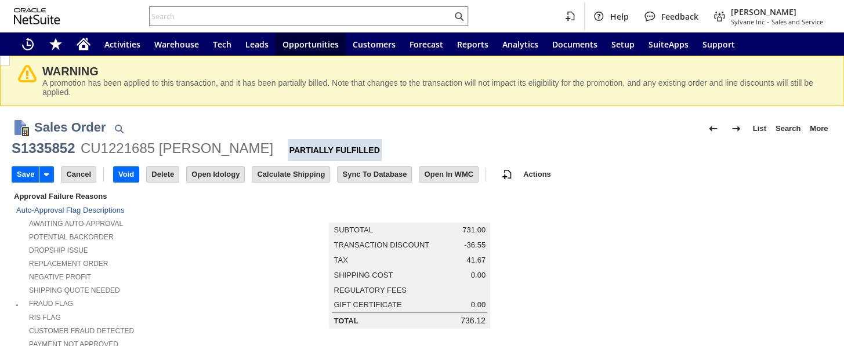
type input "Buyer Cancelled"
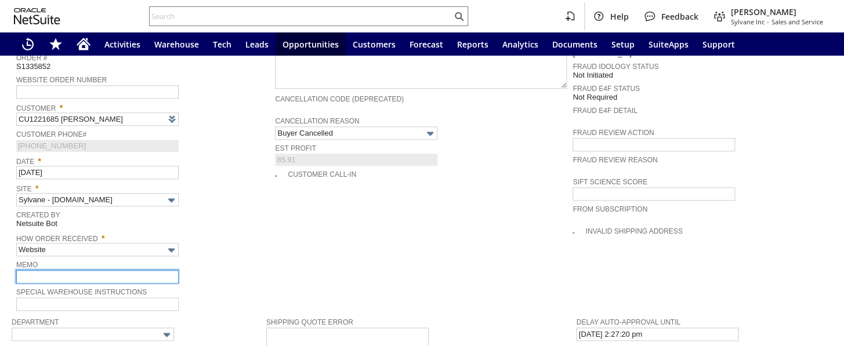
click at [41, 270] on input "text" at bounding box center [97, 276] width 162 height 13
click at [39, 270] on input "text" at bounding box center [97, 276] width 162 height 13
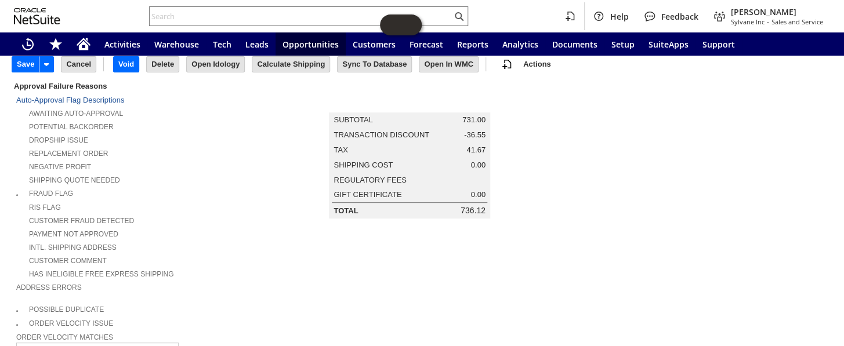
scroll to position [0, 0]
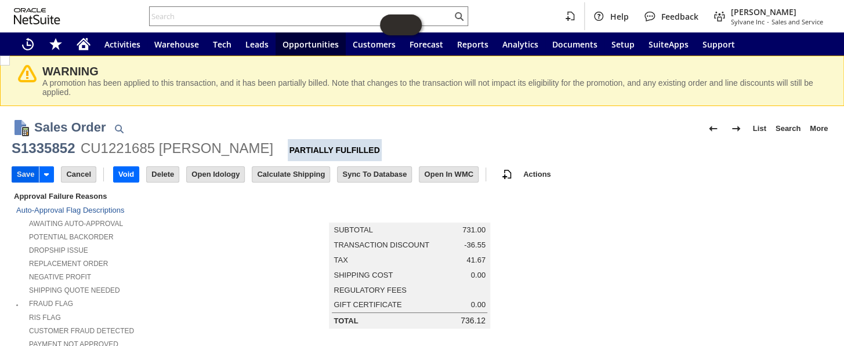
type input "closed per [PERSON_NAME]- customer don't need other one"
click at [24, 172] on input "Save" at bounding box center [25, 174] width 27 height 15
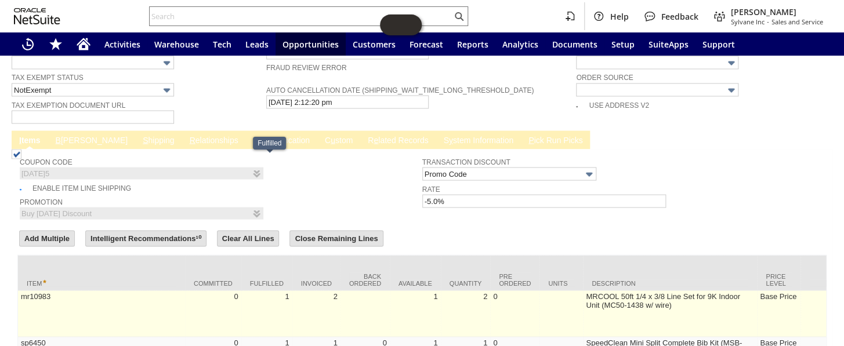
scroll to position [796, 0]
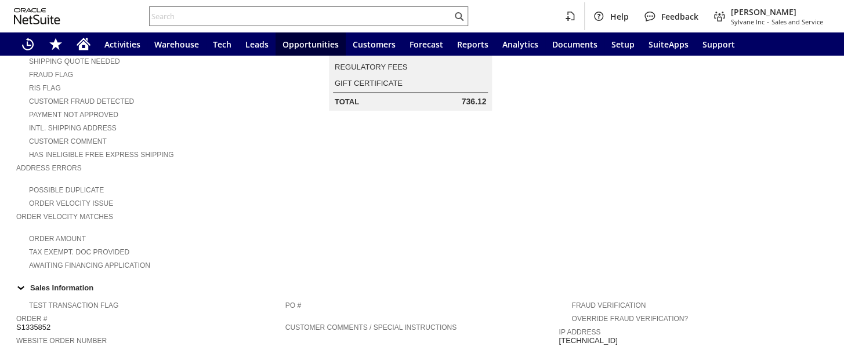
scroll to position [62, 0]
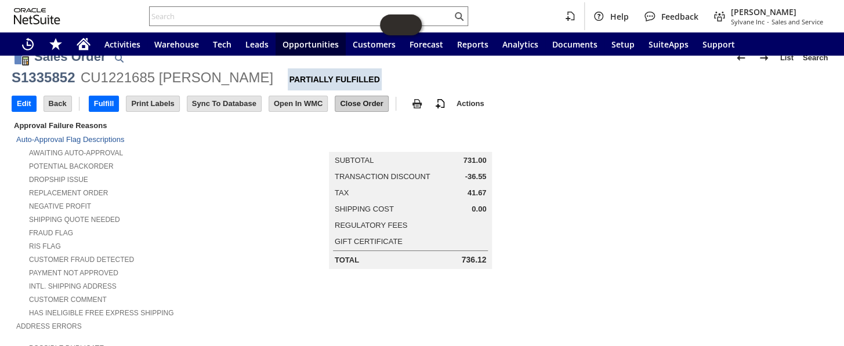
click at [361, 107] on input "Close Order" at bounding box center [361, 103] width 52 height 15
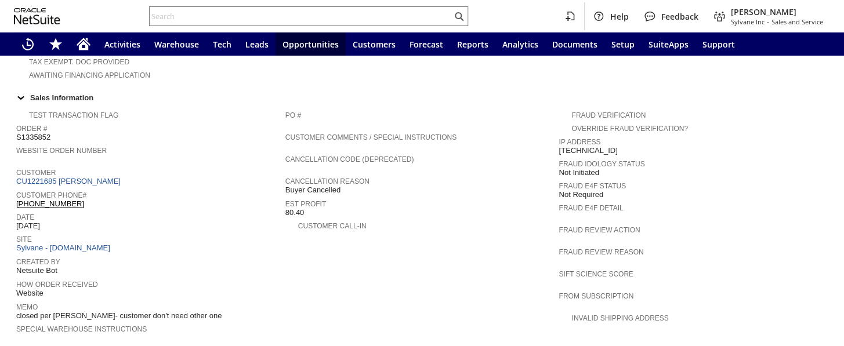
scroll to position [758, 0]
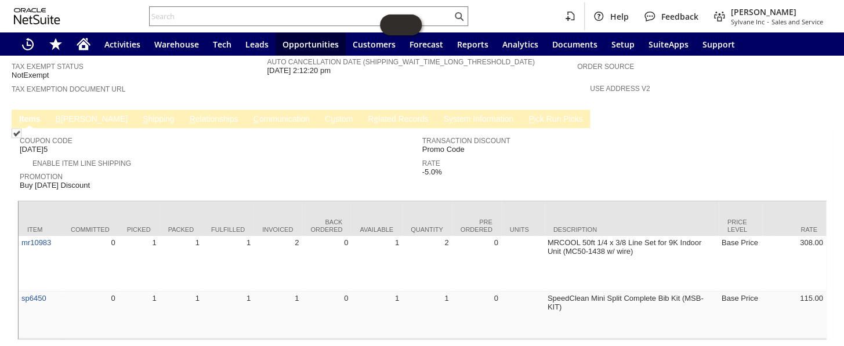
scroll to position [706, 0]
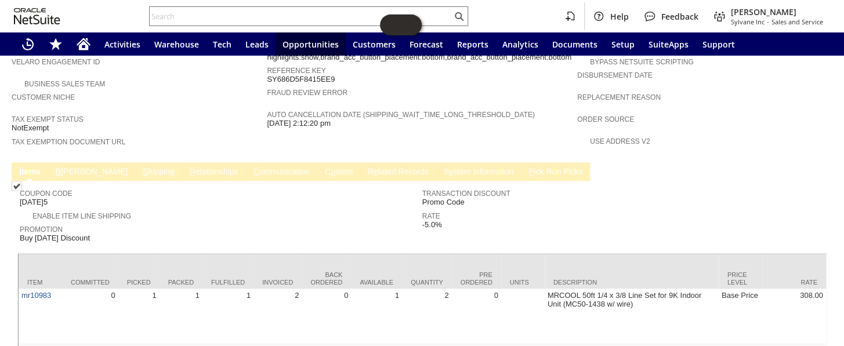
click at [374, 167] on span "e" at bounding box center [376, 171] width 5 height 9
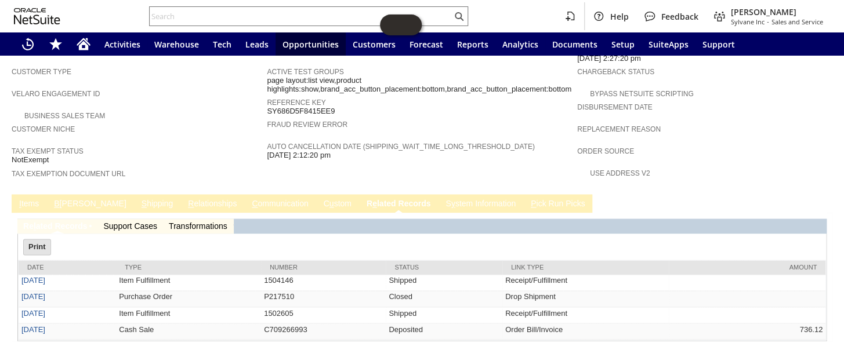
scroll to position [0, 0]
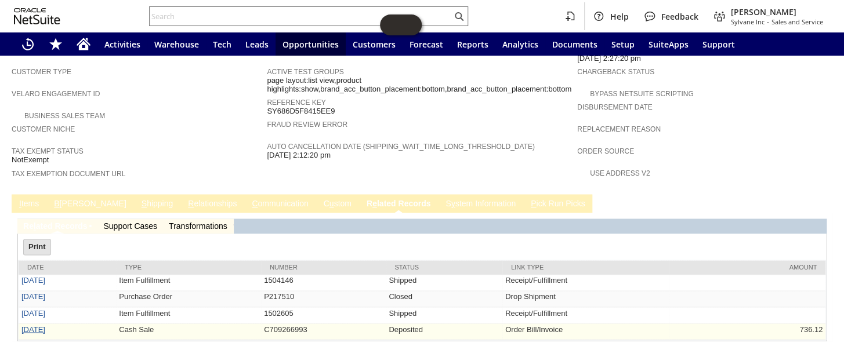
click at [37, 325] on link "[DATE]" at bounding box center [33, 329] width 24 height 9
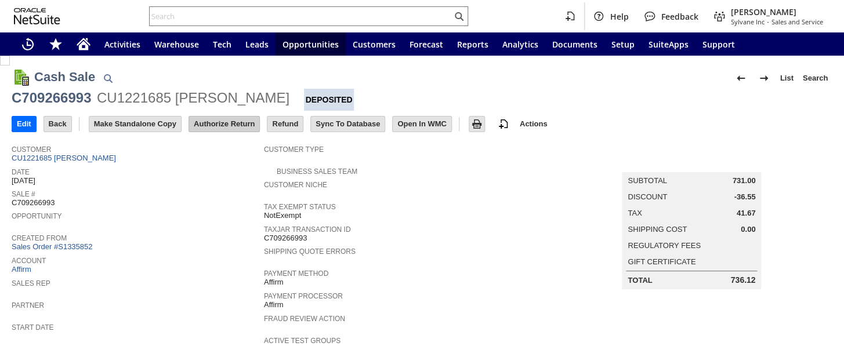
click at [215, 118] on input "Authorize Return" at bounding box center [224, 124] width 70 height 15
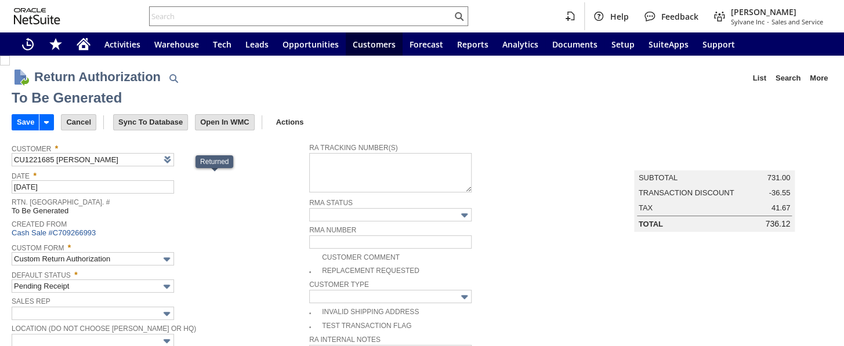
scroll to position [744, 0]
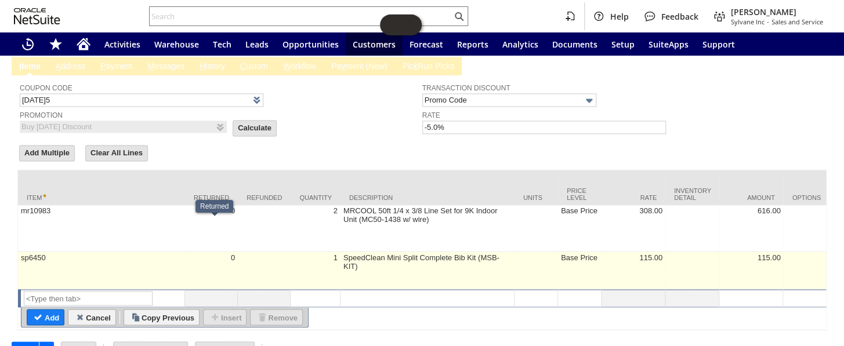
click at [191, 252] on td "0" at bounding box center [211, 271] width 53 height 38
type input "sp6450"
type input "OK"
type input "Make Copy"
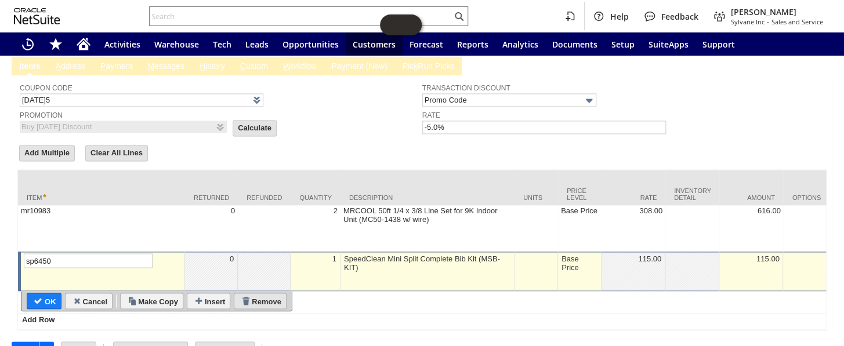
click at [257, 294] on input "Remove" at bounding box center [260, 301] width 52 height 15
type input "Add"
type input "Copy Previous"
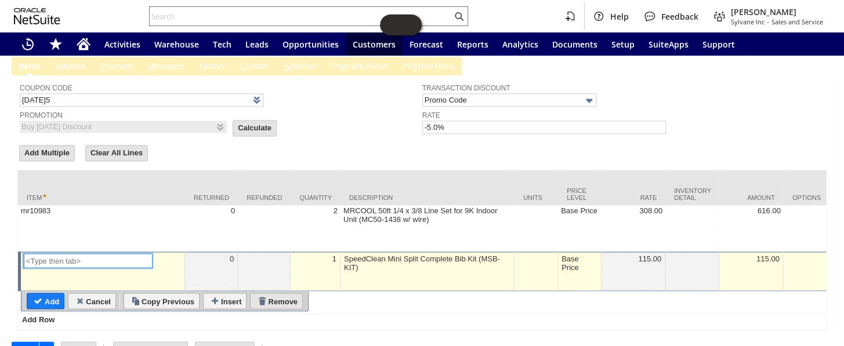
scroll to position [708, 0]
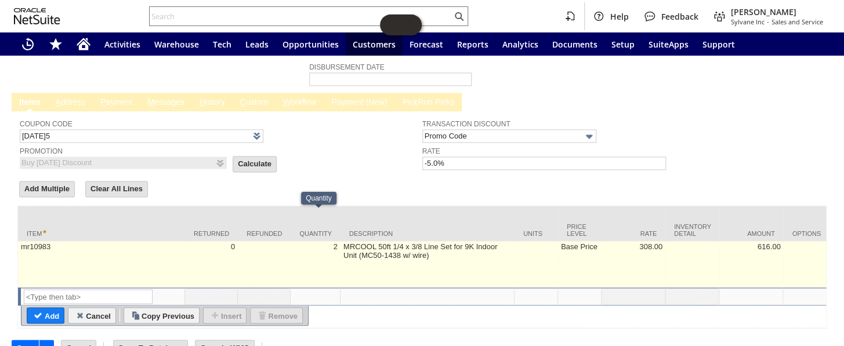
click at [341, 241] on td "2" at bounding box center [316, 264] width 50 height 46
type input "2"
type input "mr10983"
type input "OK"
type input "Make Copy"
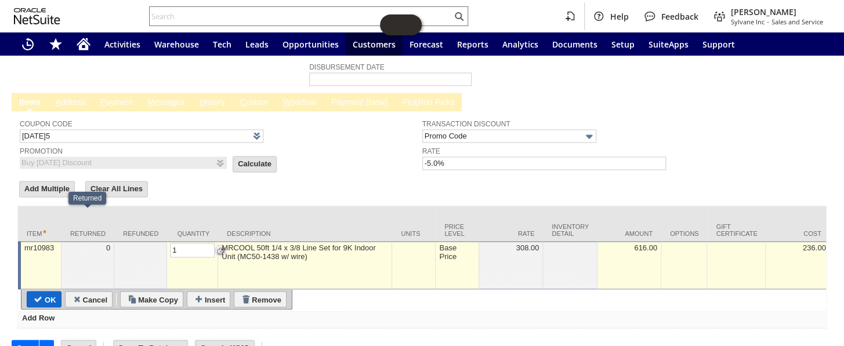
type input "1"
click at [46, 292] on input "OK" at bounding box center [44, 299] width 34 height 15
type input "Add"
type input "Copy Previous"
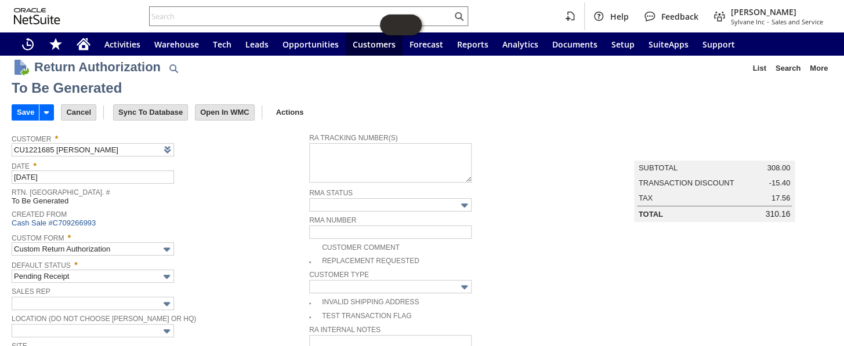
scroll to position [0, 0]
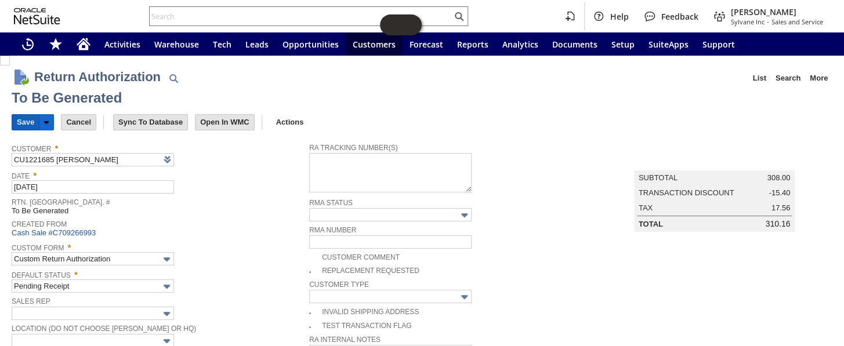
click at [21, 122] on input "Save" at bounding box center [25, 122] width 27 height 15
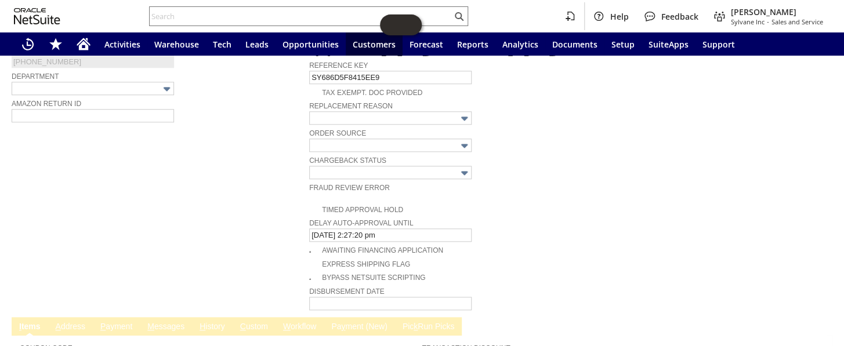
scroll to position [580, 0]
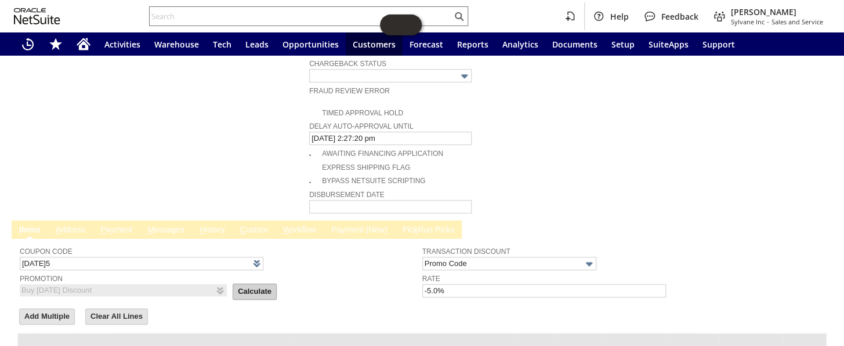
click at [247, 284] on input "Calculate" at bounding box center [254, 291] width 43 height 15
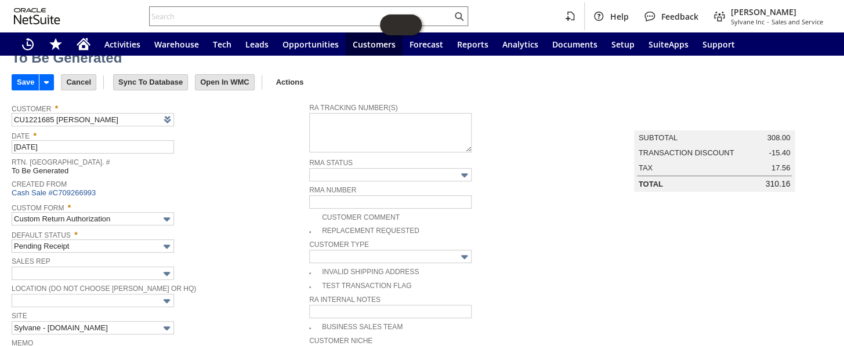
scroll to position [0, 0]
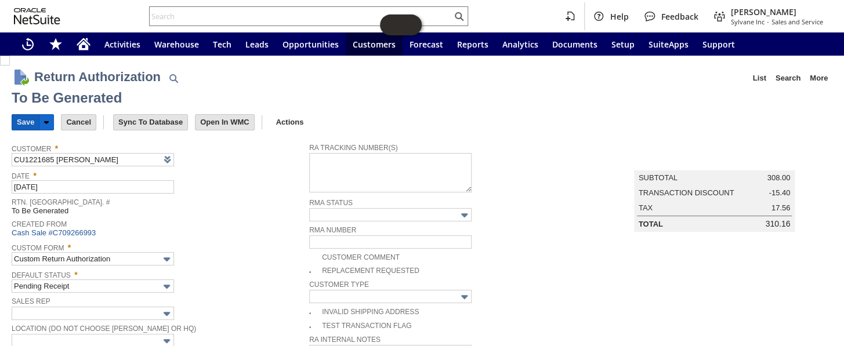
click at [21, 120] on input "Save" at bounding box center [25, 122] width 27 height 15
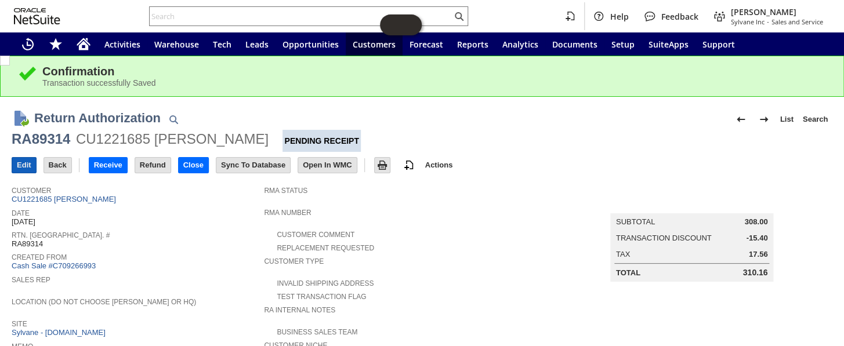
click at [17, 169] on input "Edit" at bounding box center [24, 165] width 24 height 15
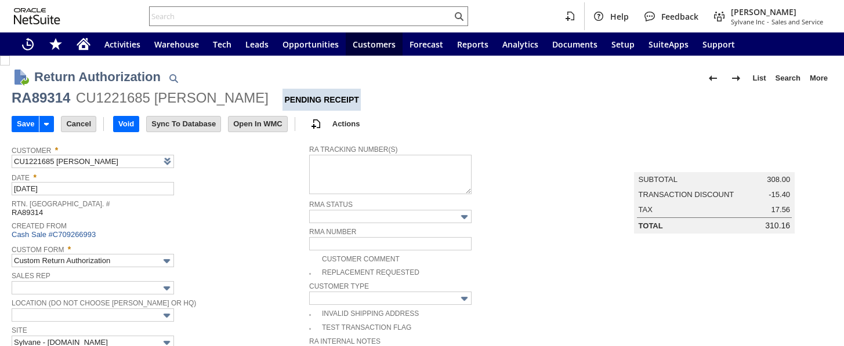
type input "Add"
type input "Copy Previous"
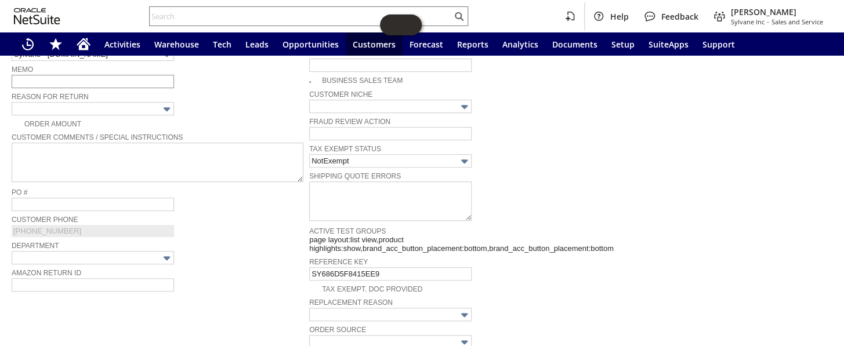
scroll to position [158, 0]
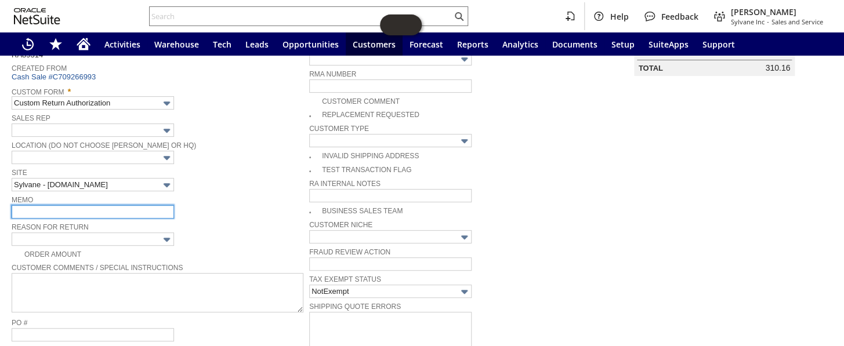
click at [63, 206] on input "text" at bounding box center [93, 211] width 162 height 13
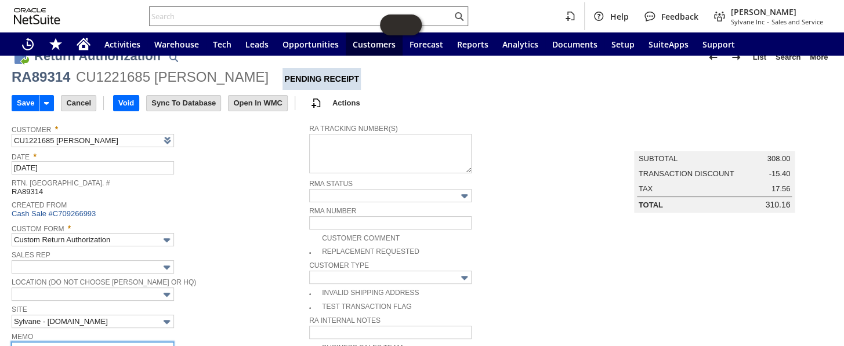
scroll to position [0, 0]
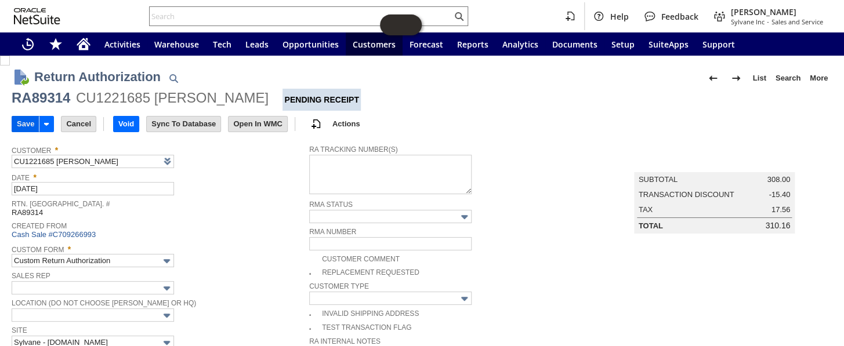
type input "customer only needed one"
click at [24, 122] on input "Save" at bounding box center [25, 124] width 27 height 15
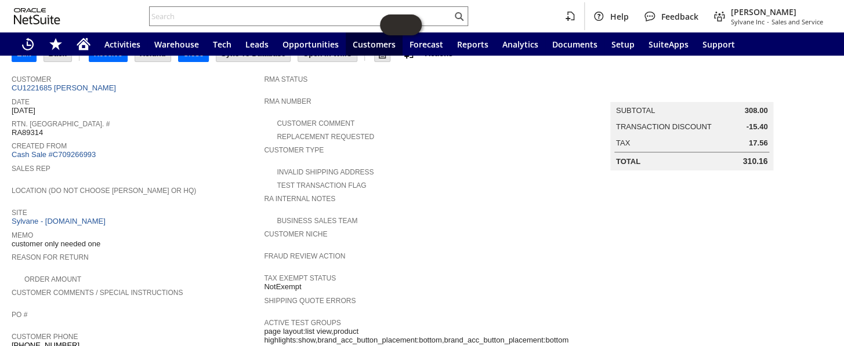
scroll to position [2, 0]
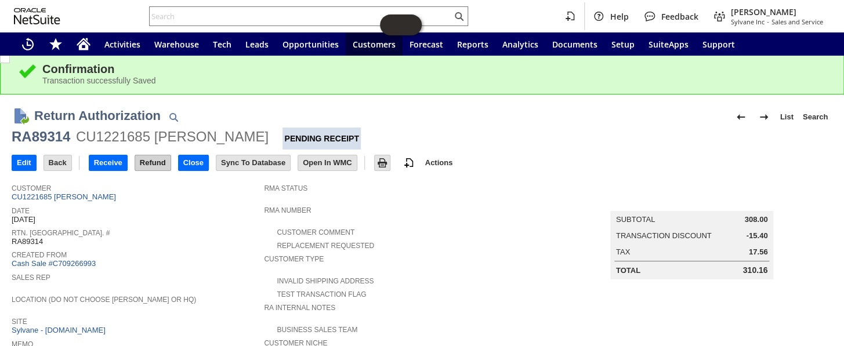
click at [139, 160] on input "Refund" at bounding box center [152, 163] width 35 height 15
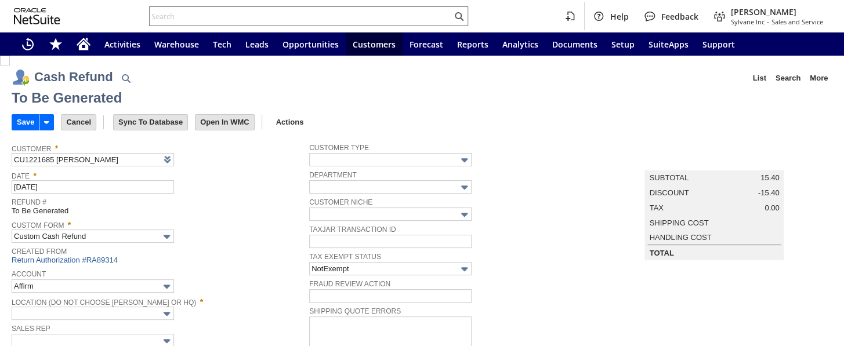
type input "Headquarters : Head...s : Pending Testing"
type input "[DATE]5"
type input "Buy [DATE] Discount"
type input "-5.0%"
type input "Add"
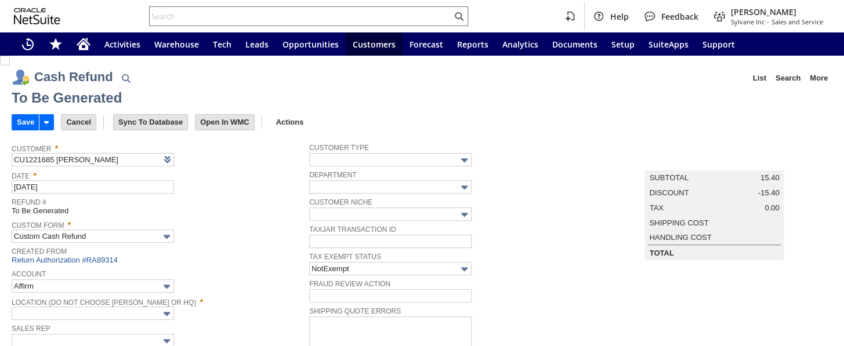
type input "Copy Previous"
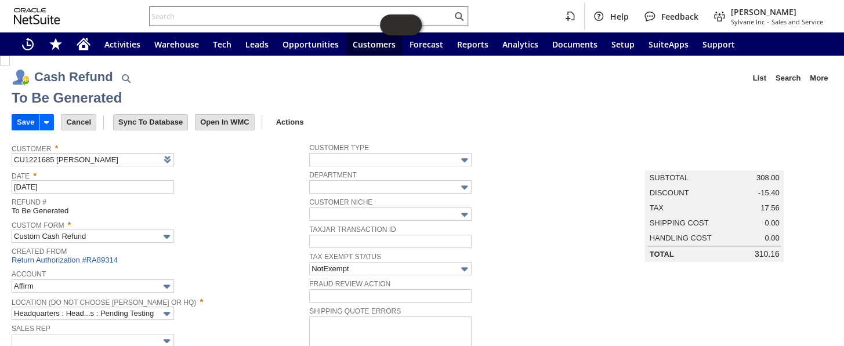
click at [21, 120] on input "Save" at bounding box center [25, 122] width 27 height 15
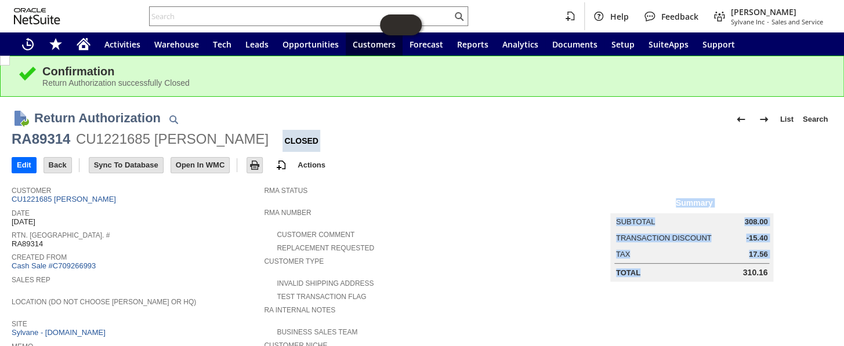
drag, startPoint x: 731, startPoint y: 269, endPoint x: 771, endPoint y: 269, distance: 40.0
click at [771, 269] on td "Summary Subtotal 308.00 Transaction Discount -15.40 Tax 17.56 Total 310.16" at bounding box center [703, 231] width 258 height 102
copy table "Summary Subtotal 308.00 Transaction Discount -15.40 Tax 17.56 Total"
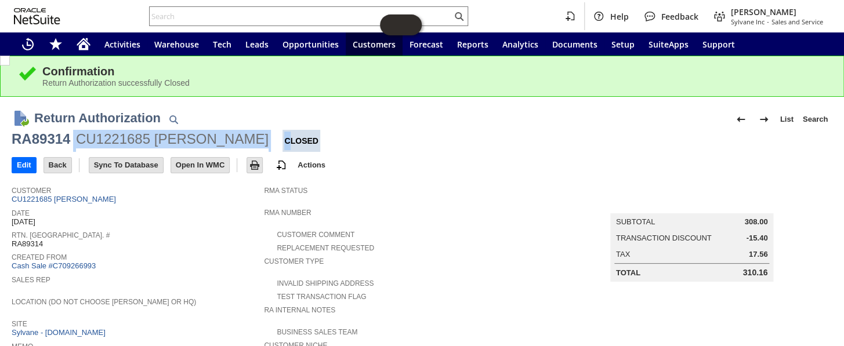
drag, startPoint x: 73, startPoint y: 134, endPoint x: 302, endPoint y: 139, distance: 229.3
click at [302, 139] on div "RA89314 CU1221685 Carolyn Krushinskie Closed" at bounding box center [422, 141] width 821 height 22
copy div "CU1221685 Carolyn Krushinskie C"
click at [249, 19] on input "text" at bounding box center [301, 16] width 302 height 14
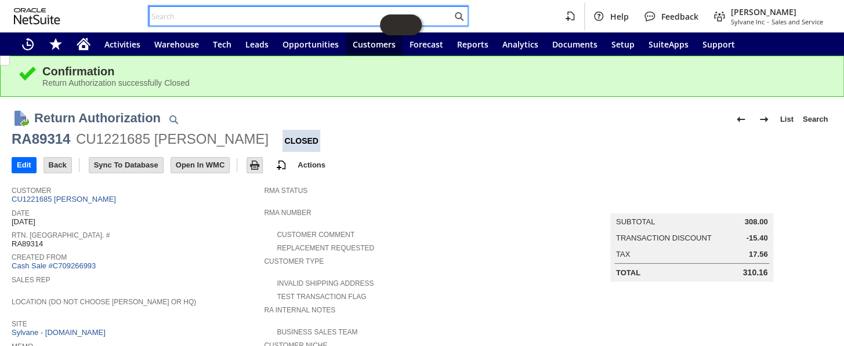
paste input "SY68A895667C207"
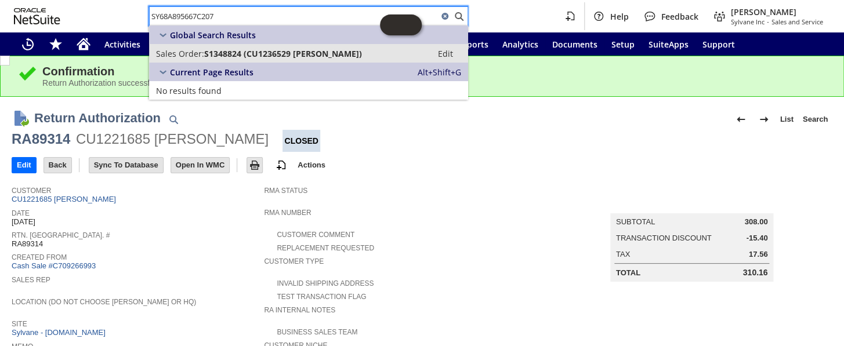
type input "SY68A895667C207"
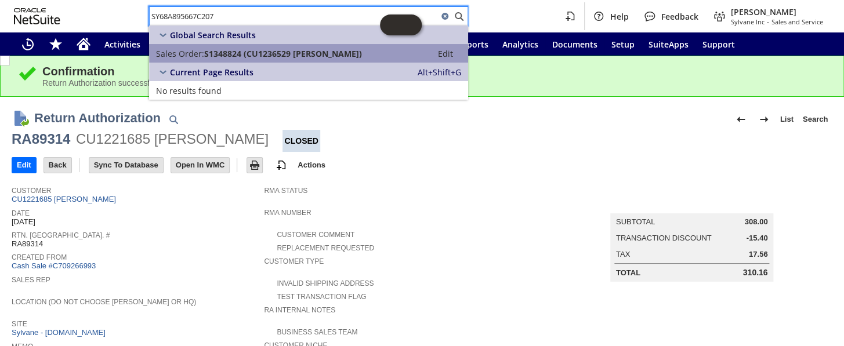
click at [282, 54] on span "S1348824 (CU1236529 Richard Chia)" at bounding box center [283, 53] width 158 height 11
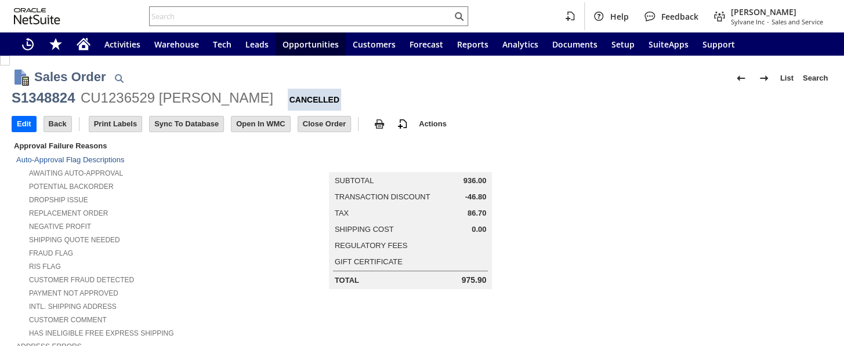
scroll to position [422, 0]
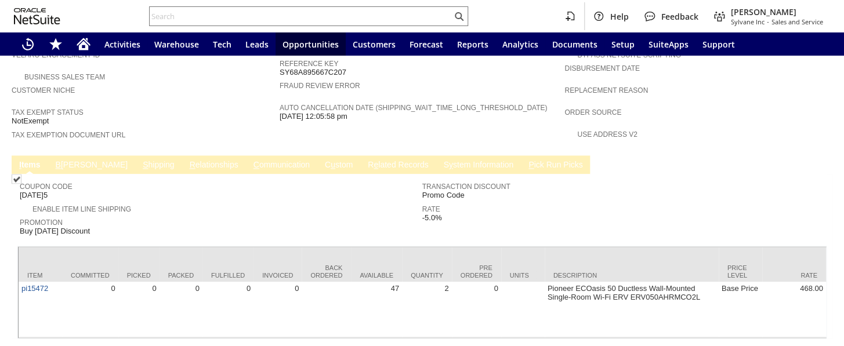
click at [251, 160] on link "C ommunication" at bounding box center [282, 165] width 62 height 11
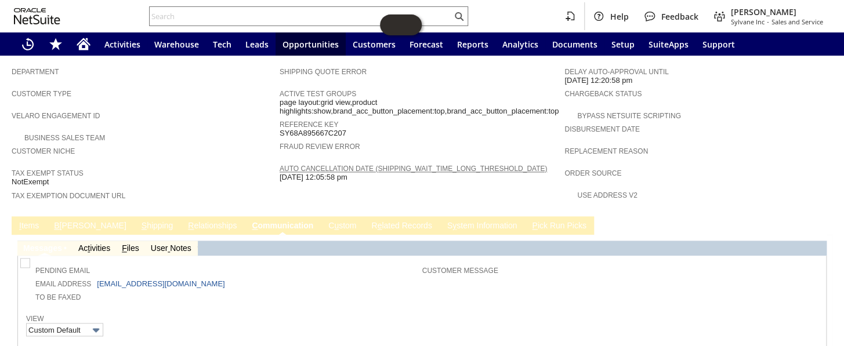
scroll to position [709, 0]
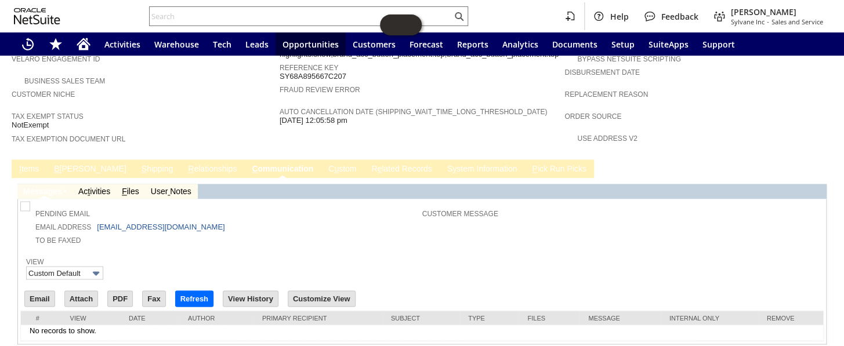
click at [368, 164] on link "R e lated Records" at bounding box center [401, 169] width 66 height 11
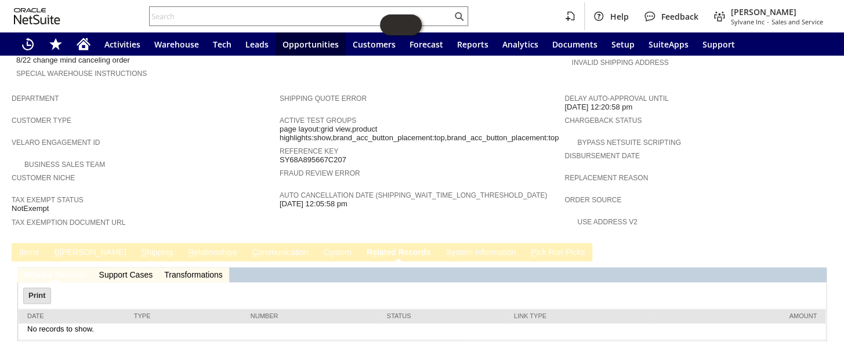
scroll to position [0, 0]
click at [62, 248] on link "B illing" at bounding box center [90, 253] width 78 height 11
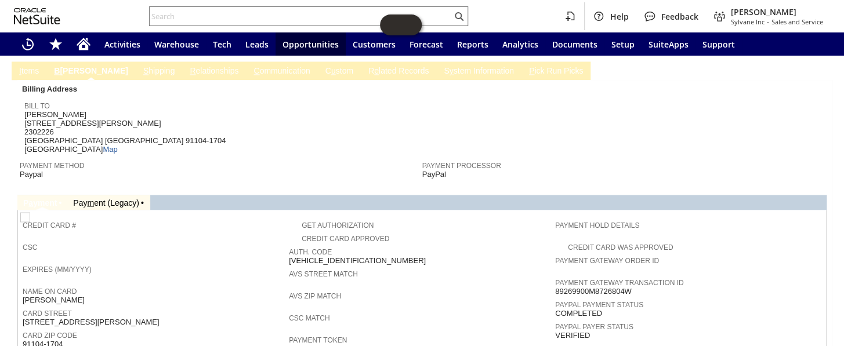
scroll to position [687, 0]
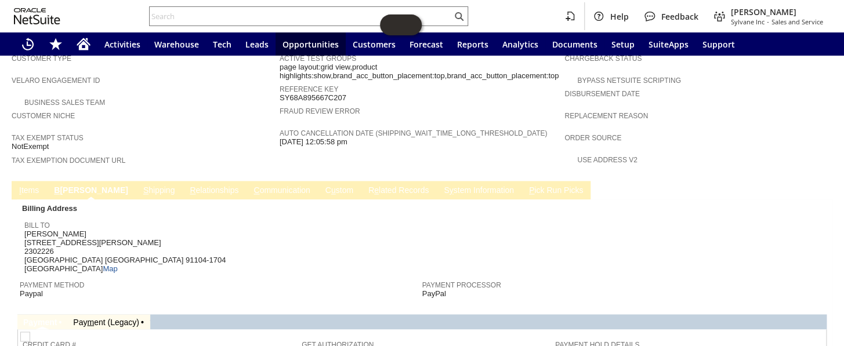
click at [34, 186] on link "I tems" at bounding box center [29, 191] width 26 height 11
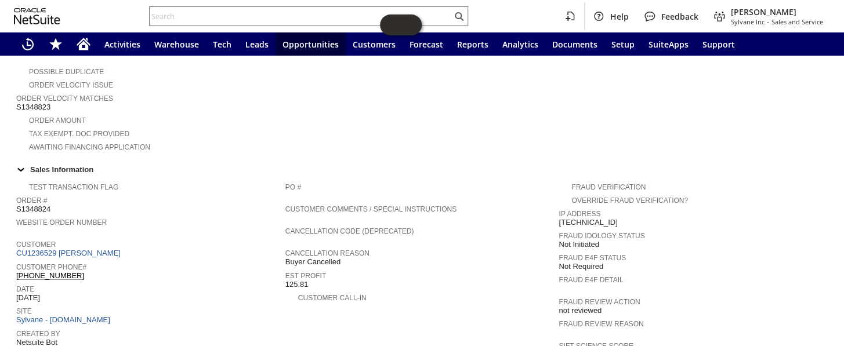
scroll to position [290, 0]
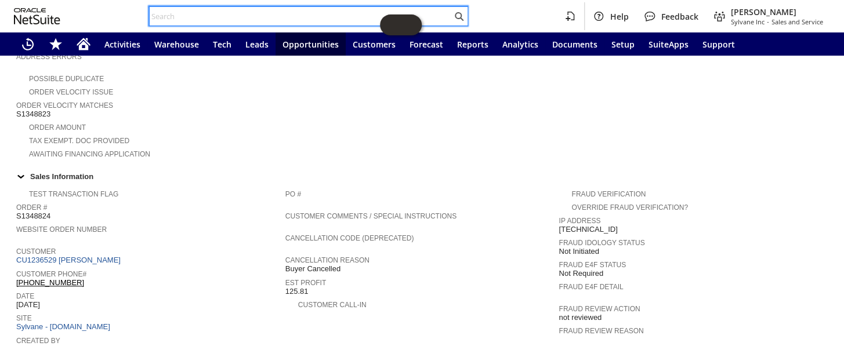
click at [236, 18] on input "text" at bounding box center [301, 16] width 302 height 14
paste input "SY68A895667C207"
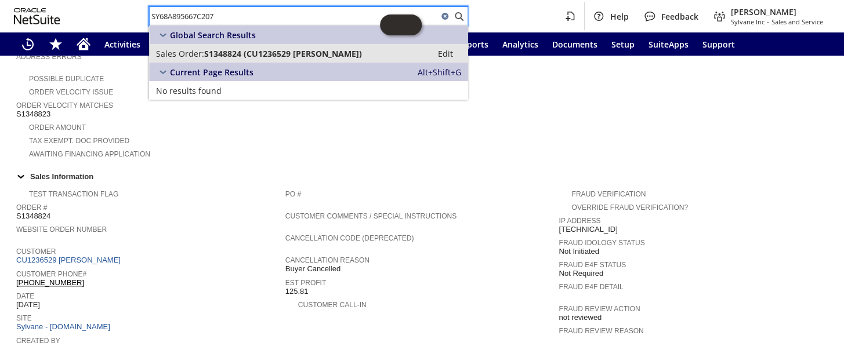
type input "SY68A895667C207"
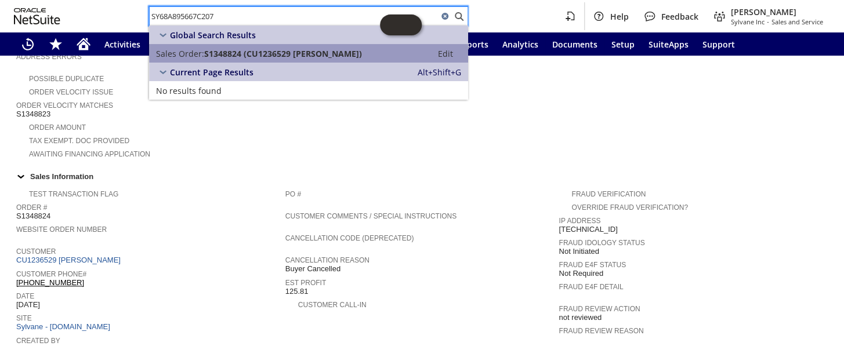
click at [270, 48] on span "S1348824 (CU1236529 Richard Chia)" at bounding box center [283, 53] width 158 height 11
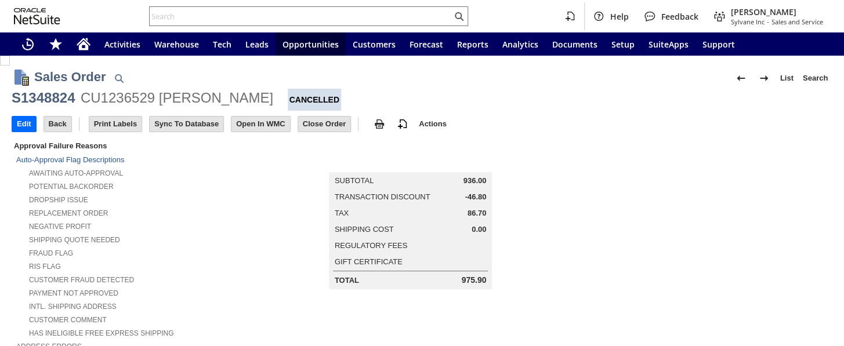
scroll to position [713, 0]
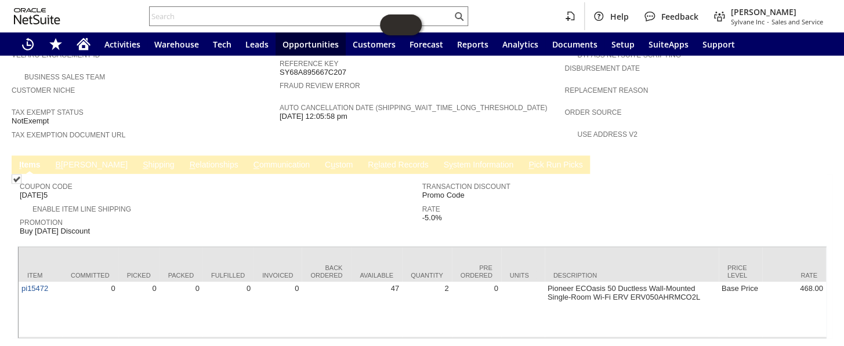
click at [440, 160] on link "S y stem Information" at bounding box center [478, 165] width 76 height 11
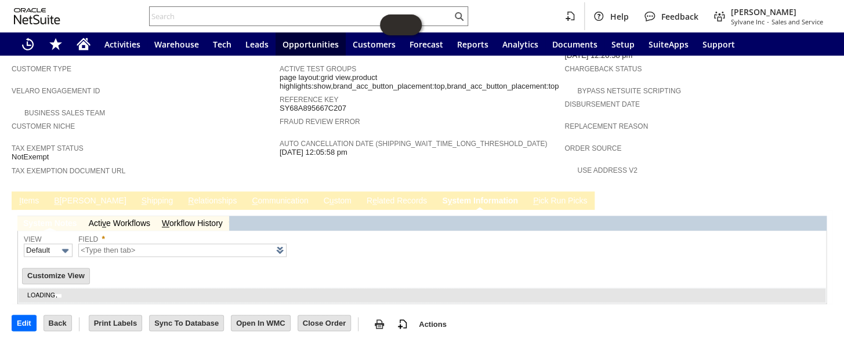
scroll to position [640, 0]
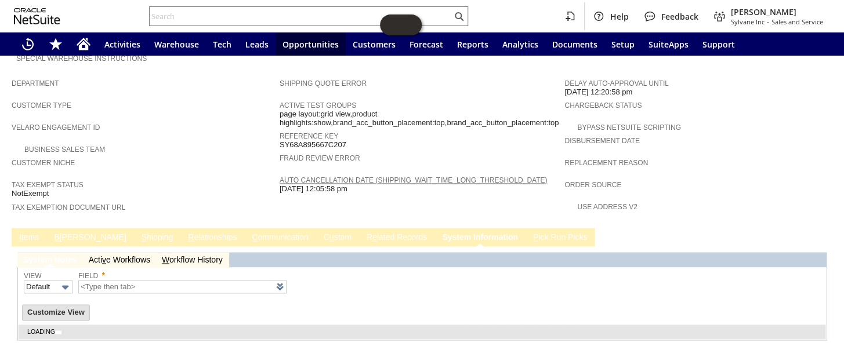
type input "1 to 25 of 94"
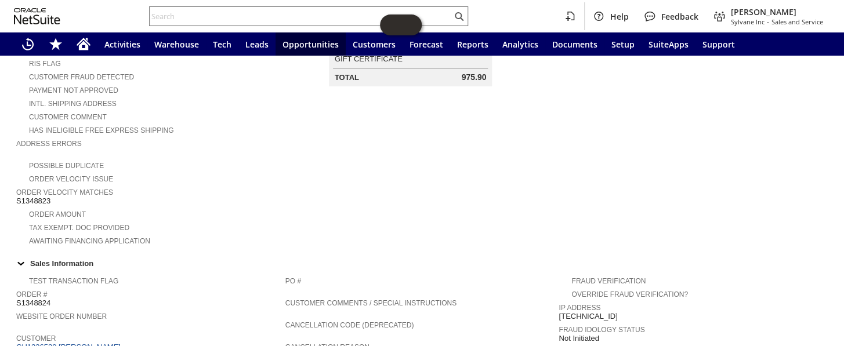
scroll to position [203, 0]
click at [249, 17] on input "text" at bounding box center [301, 16] width 302 height 14
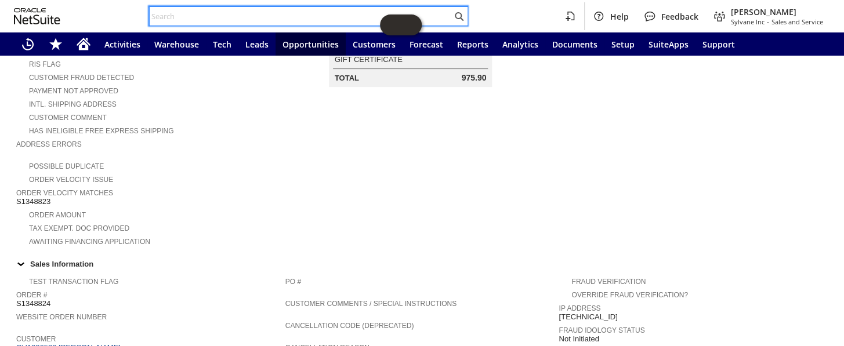
paste input "SY68A894C5C82A0"
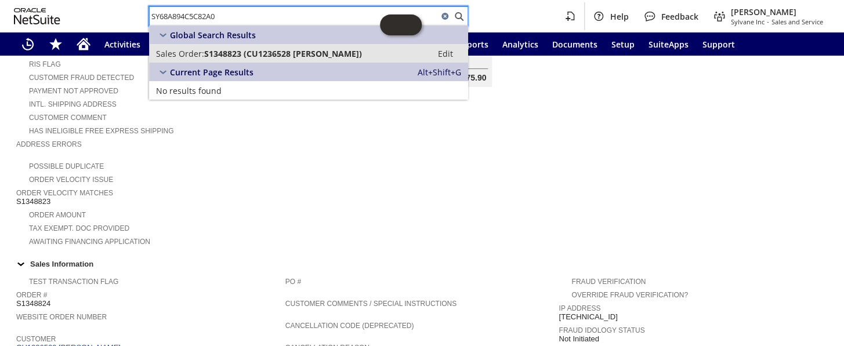
type input "SY68A894C5C82A0"
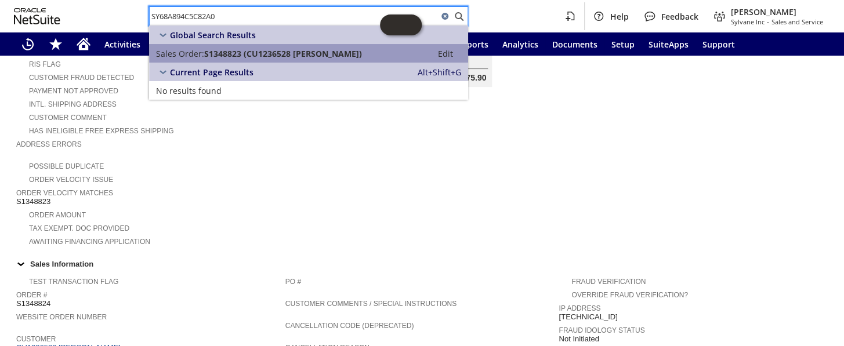
click at [284, 57] on span "S1348823 (CU1236528 Richard Chia)" at bounding box center [283, 53] width 158 height 11
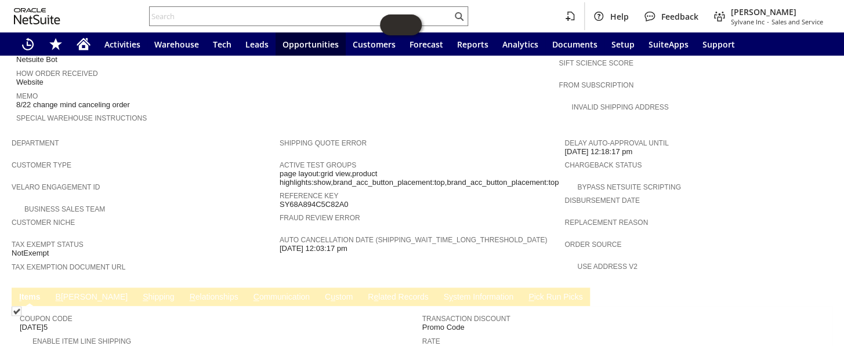
scroll to position [713, 0]
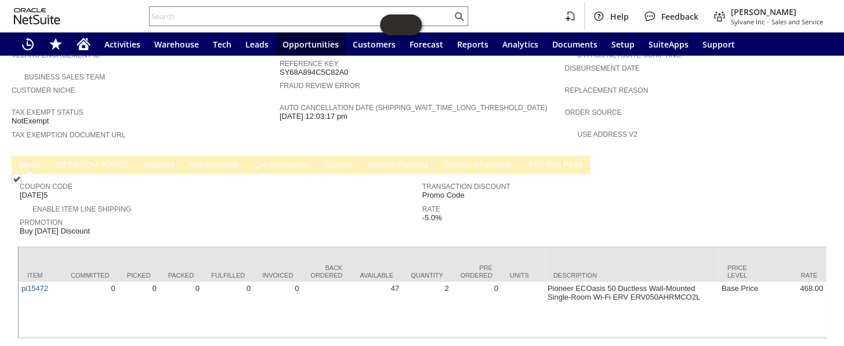
click at [251, 160] on link "C ommunication" at bounding box center [282, 165] width 62 height 11
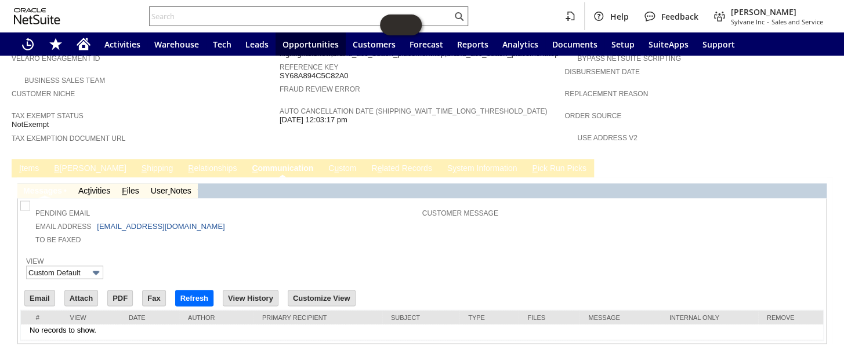
scroll to position [0, 0]
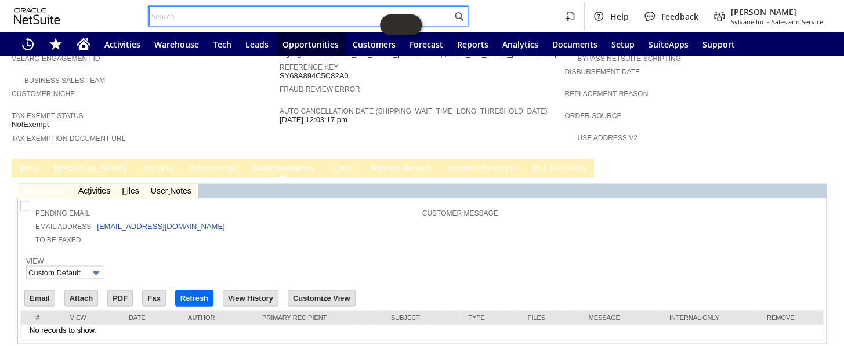
click at [222, 13] on input "text" at bounding box center [301, 16] width 302 height 14
paste input "RA88965"
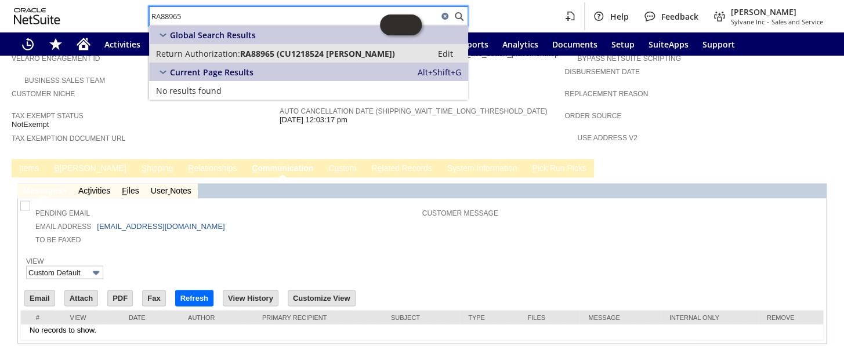
type input "RA88965"
click at [285, 46] on link "Return Authorization: RA88965 (CU1218524 Michael Gross) Edit" at bounding box center [308, 53] width 319 height 19
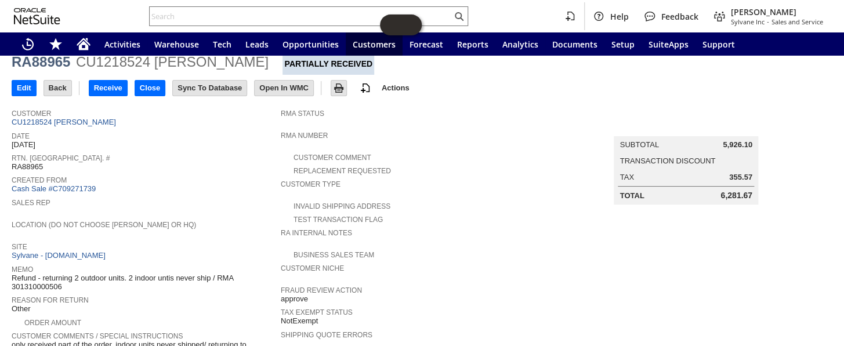
scroll to position [33, 0]
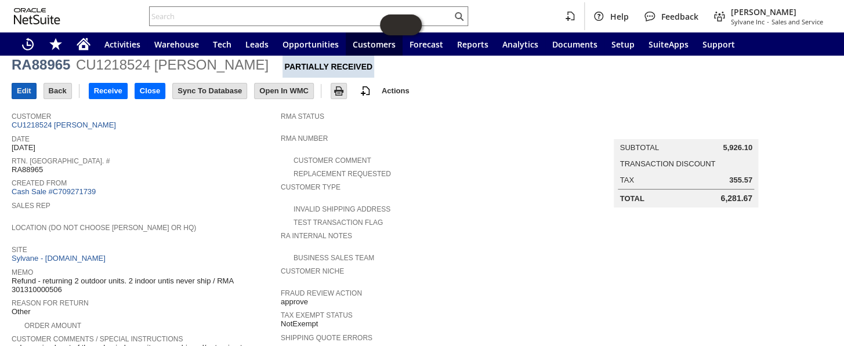
click at [27, 95] on input "Edit" at bounding box center [24, 91] width 24 height 15
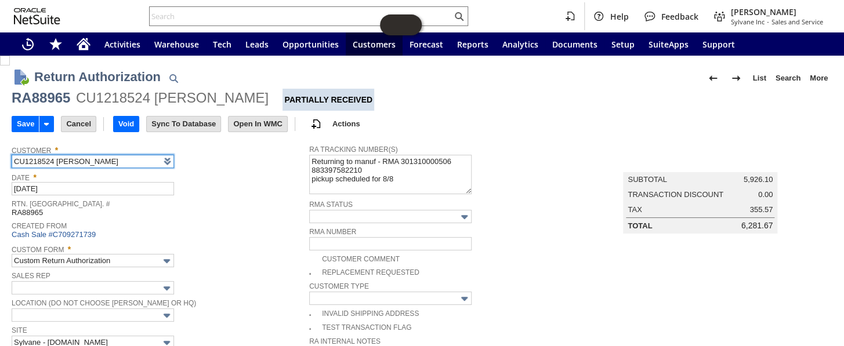
scroll to position [158, 0]
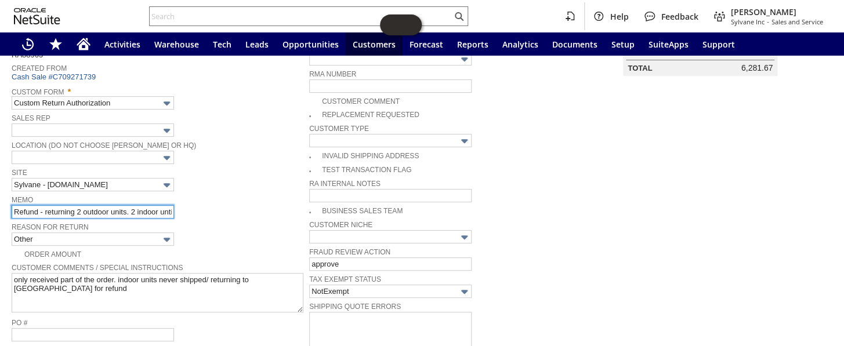
click at [14, 205] on input "Refund - returning 2 outdoor units. 2 indoor untis never ship / RMA 301310000506" at bounding box center [93, 211] width 162 height 13
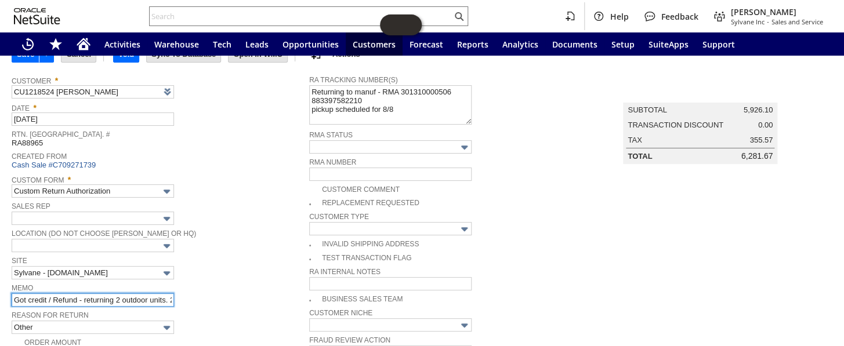
scroll to position [0, 0]
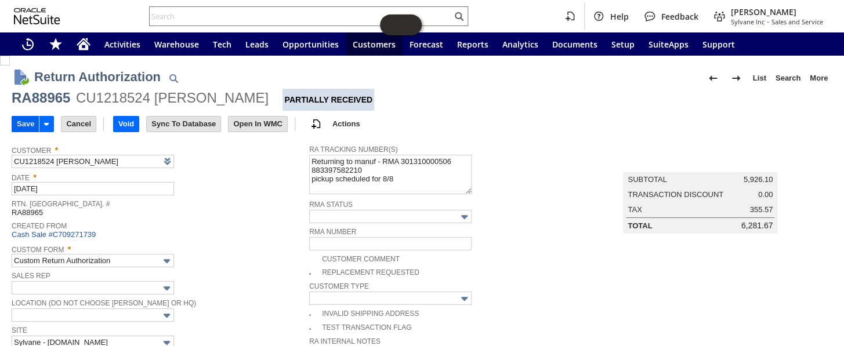
type input "Got credit / Refund - returning 2 outdoor units. 2 indoor untis never ship / RM…"
click at [12, 120] on td "Save" at bounding box center [25, 124] width 27 height 16
click at [20, 122] on input "Save" at bounding box center [25, 124] width 27 height 15
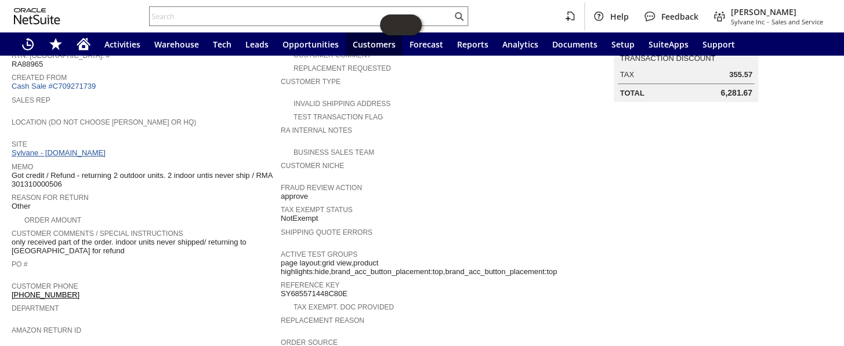
scroll to position [128, 0]
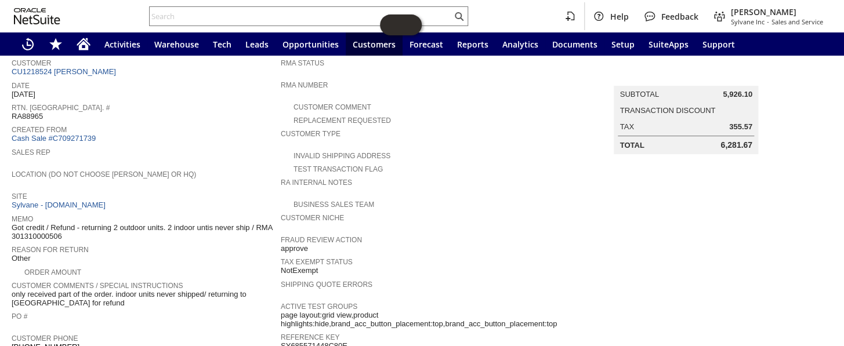
click at [77, 129] on span "Created From" at bounding box center [143, 128] width 263 height 12
click at [77, 135] on link "Cash Sale #C709271739" at bounding box center [54, 138] width 84 height 9
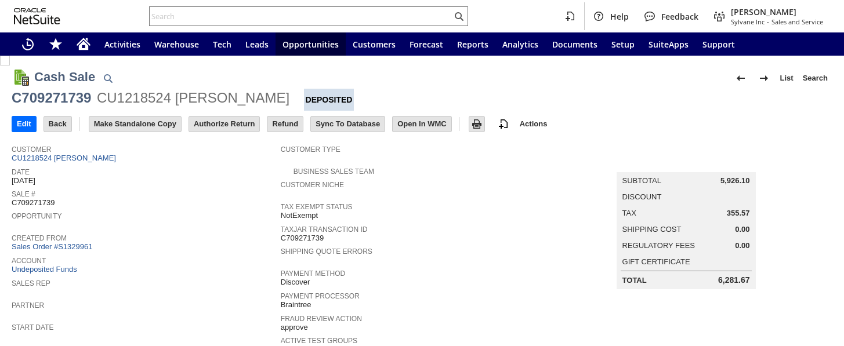
click at [75, 243] on link "Sales Order #S1329961" at bounding box center [54, 247] width 84 height 9
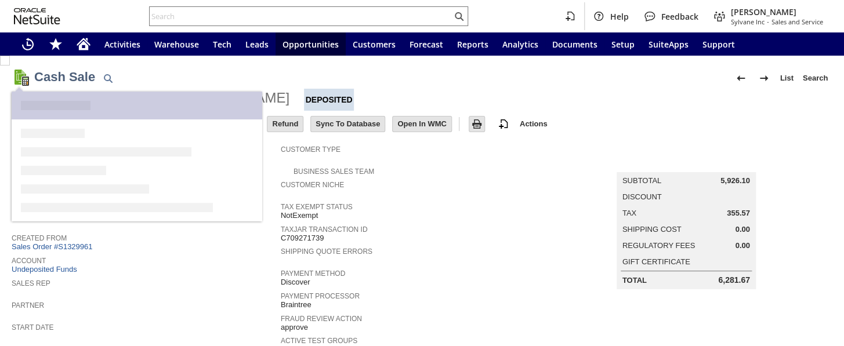
scroll to position [158, 0]
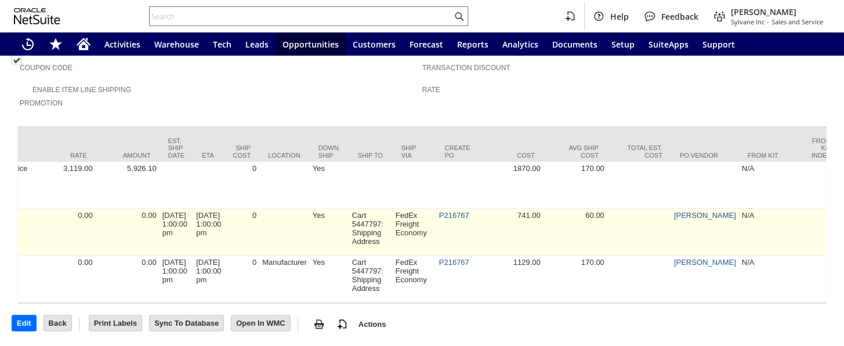
scroll to position [0, 735]
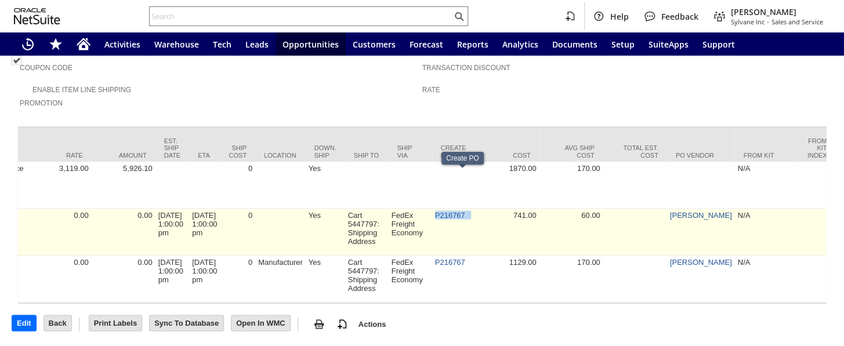
drag, startPoint x: 484, startPoint y: 172, endPoint x: 442, endPoint y: 174, distance: 41.8
click at [442, 209] on td "P216767" at bounding box center [454, 232] width 44 height 47
copy td "P216767"
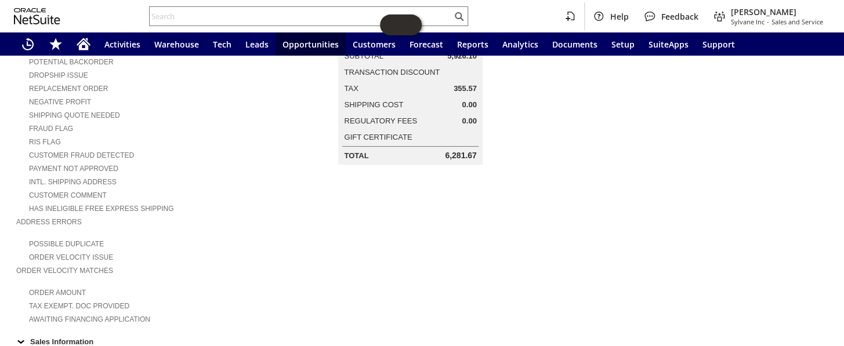
scroll to position [99, 0]
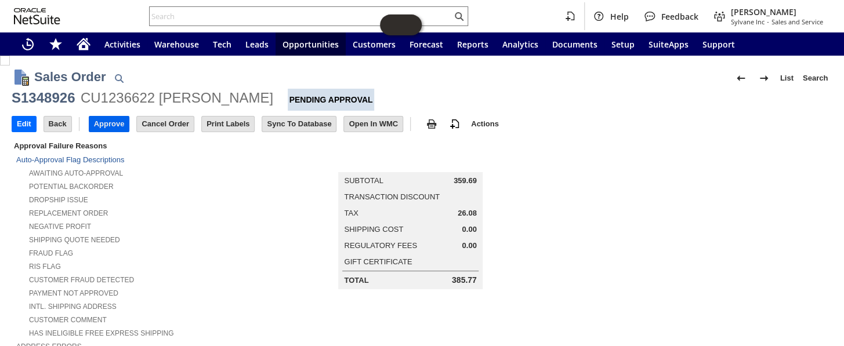
click at [117, 117] on input "Approve" at bounding box center [109, 124] width 40 height 15
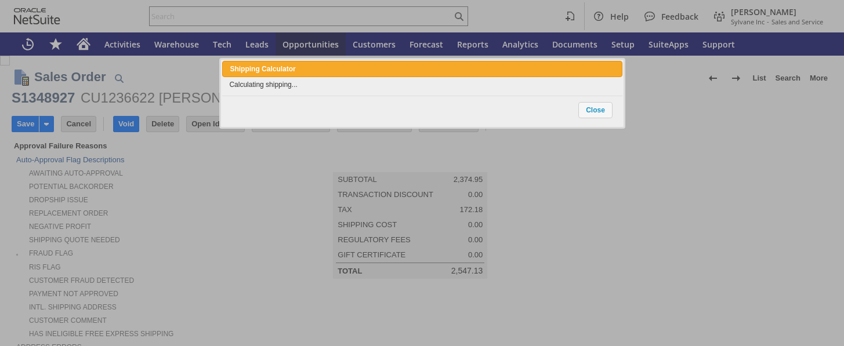
type input "Intelligent Recommendations¹⁰"
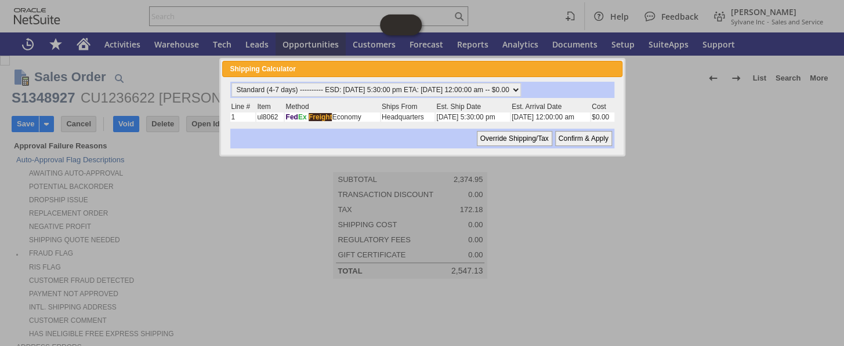
scroll to position [373, 0]
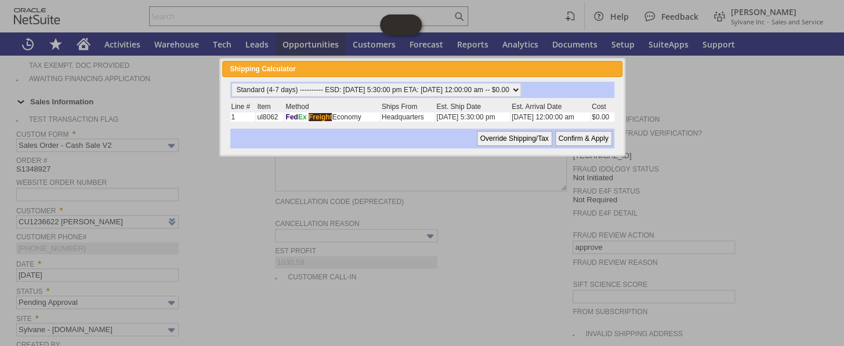
click at [576, 139] on input "Confirm & Apply" at bounding box center [583, 138] width 57 height 15
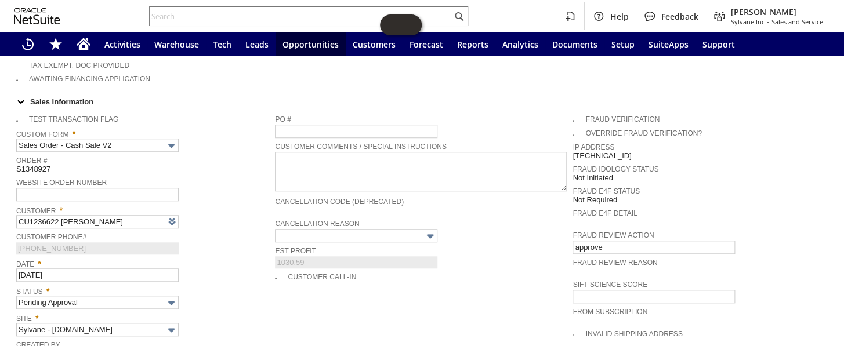
type input "Add"
type input "Copy Previous"
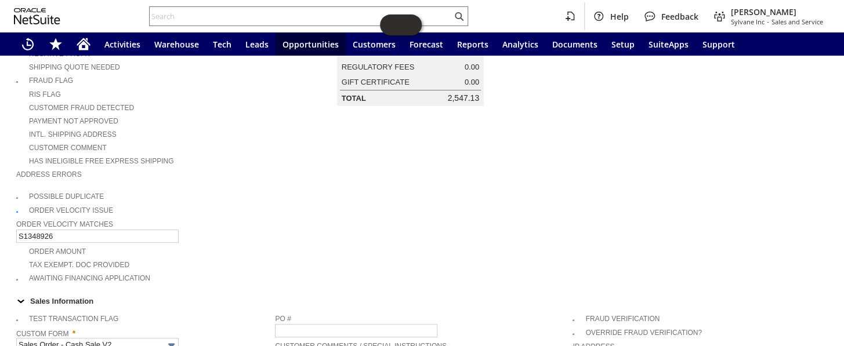
scroll to position [41, 0]
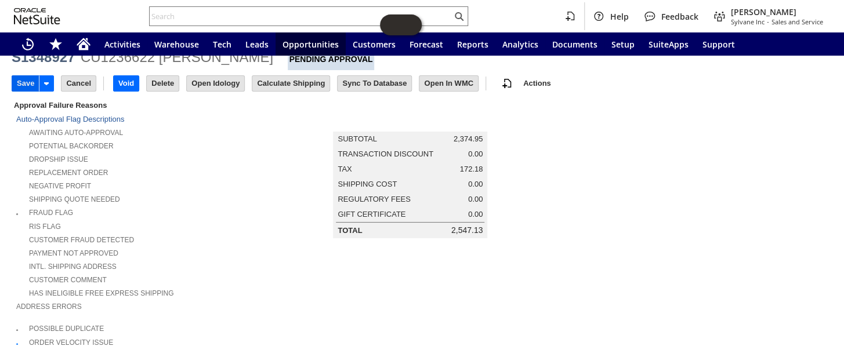
click at [28, 80] on input "Save" at bounding box center [25, 83] width 27 height 15
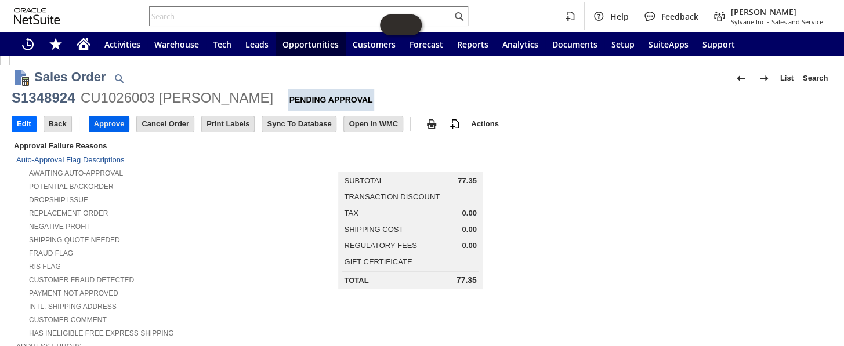
click at [108, 119] on input "Approve" at bounding box center [109, 124] width 40 height 15
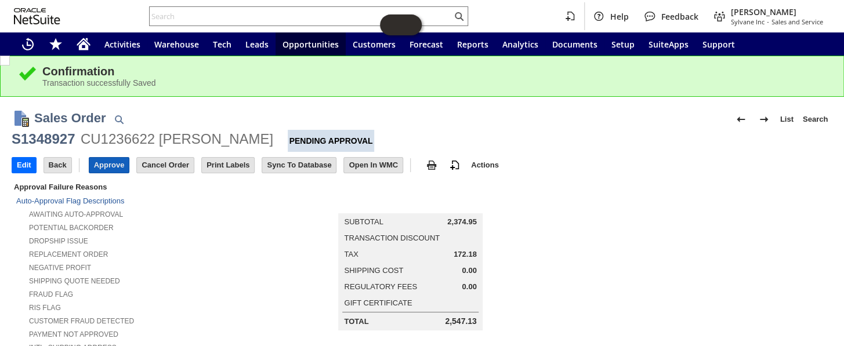
click at [103, 161] on input "Approve" at bounding box center [109, 165] width 40 height 15
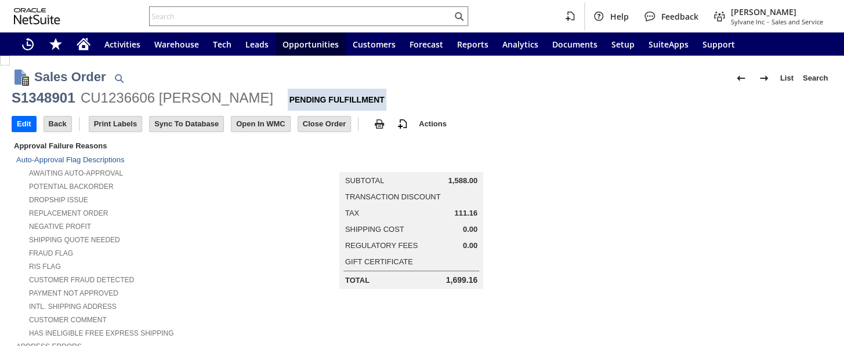
scroll to position [211, 0]
